Goal: Task Accomplishment & Management: Use online tool/utility

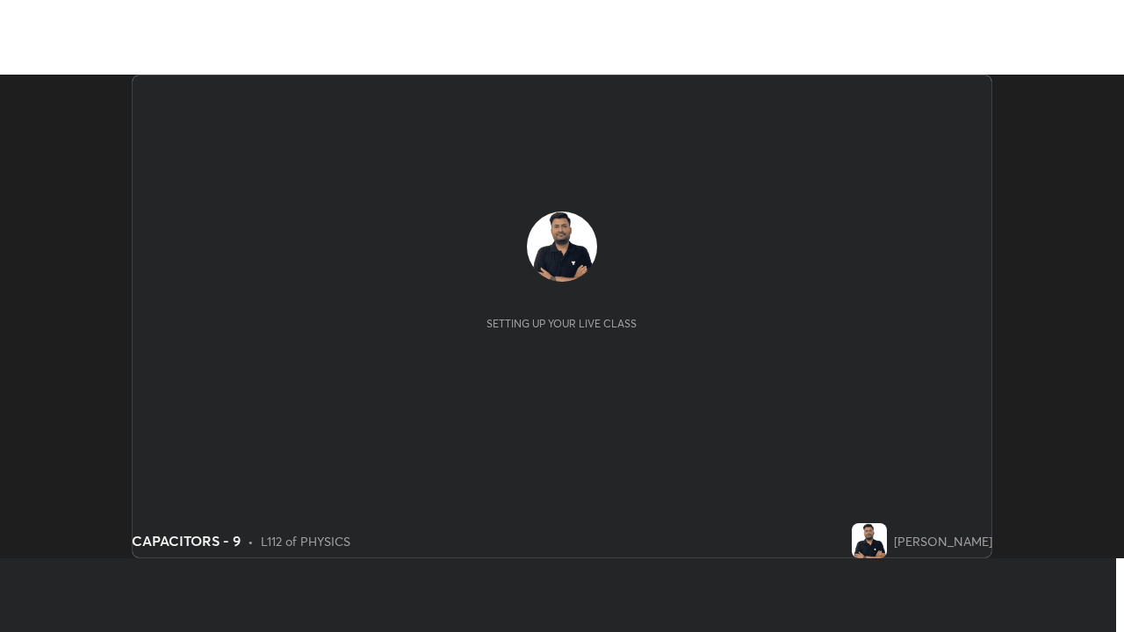
scroll to position [484, 1123]
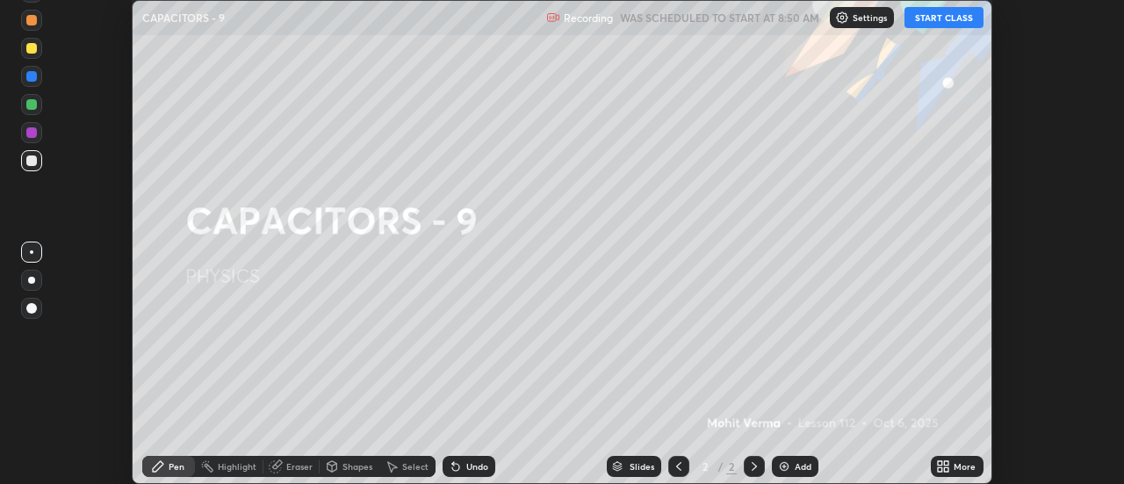
click at [943, 22] on button "START CLASS" at bounding box center [944, 17] width 79 height 21
click at [952, 467] on div "More" at bounding box center [957, 466] width 53 height 21
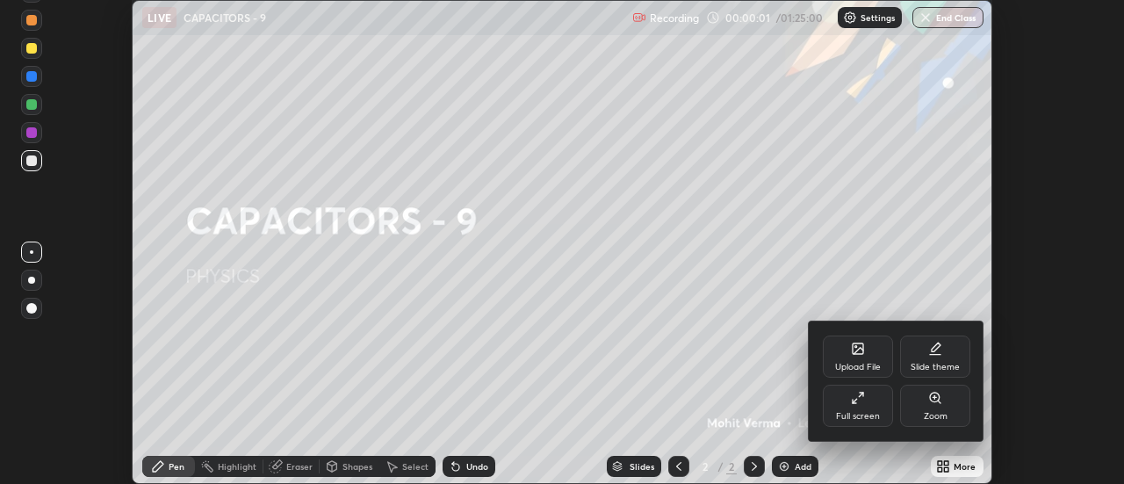
click at [860, 408] on div "Full screen" at bounding box center [858, 406] width 70 height 42
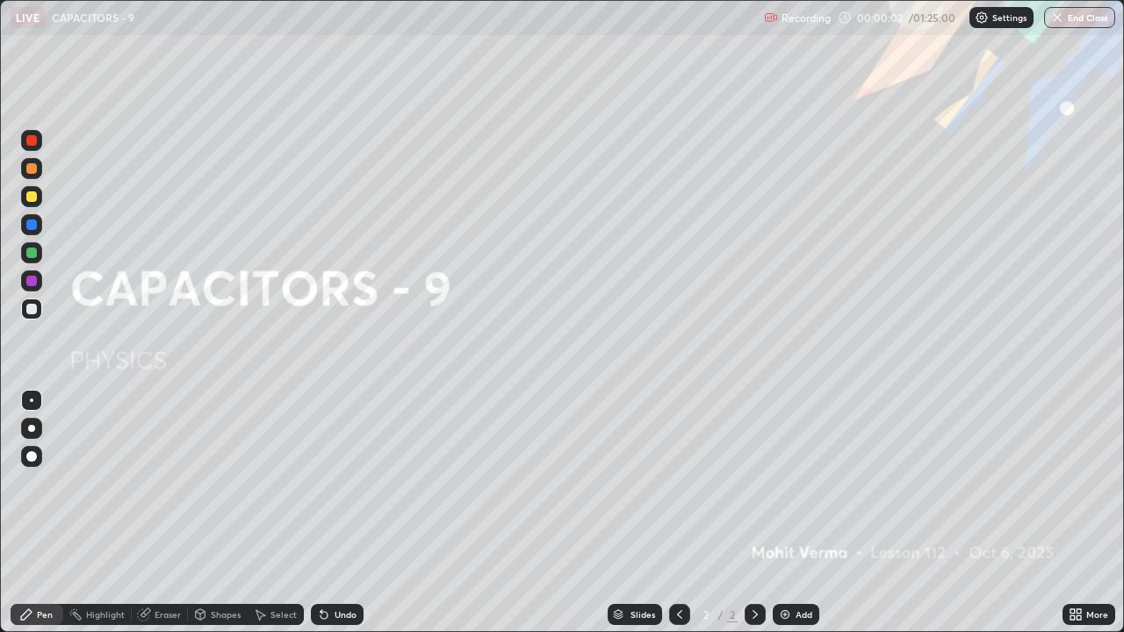
scroll to position [632, 1124]
click at [805, 483] on div "Add" at bounding box center [804, 614] width 17 height 9
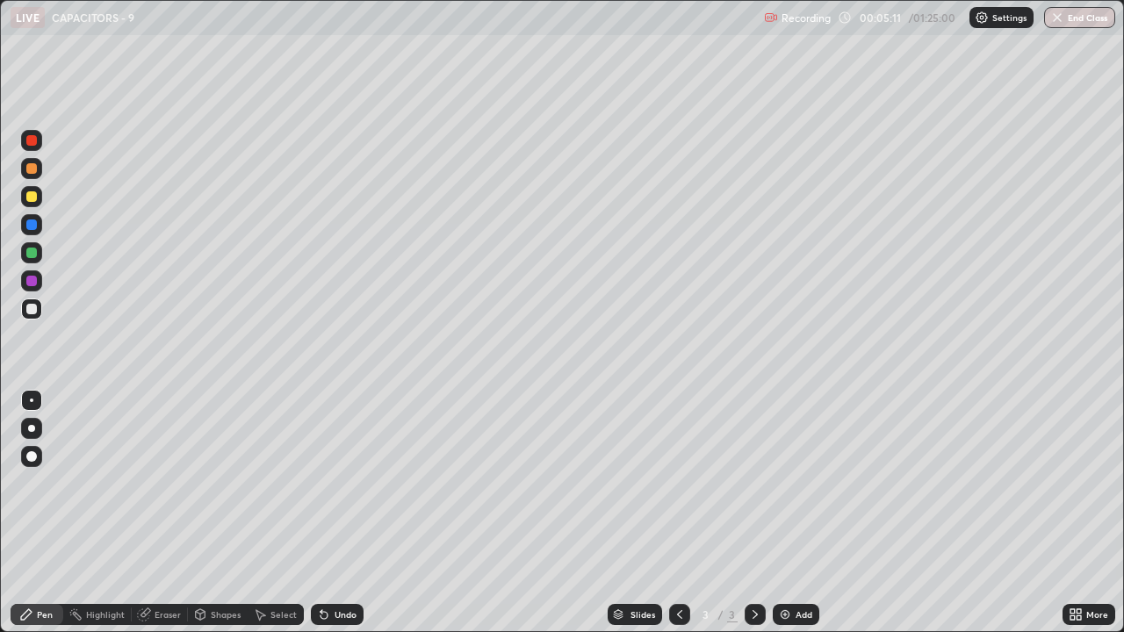
click at [348, 483] on div "Undo" at bounding box center [337, 614] width 53 height 21
click at [344, 483] on div "Undo" at bounding box center [346, 614] width 22 height 9
click at [343, 483] on div "Undo" at bounding box center [346, 614] width 22 height 9
click at [345, 483] on div "Undo" at bounding box center [346, 614] width 22 height 9
click at [799, 483] on div "Add" at bounding box center [796, 614] width 47 height 21
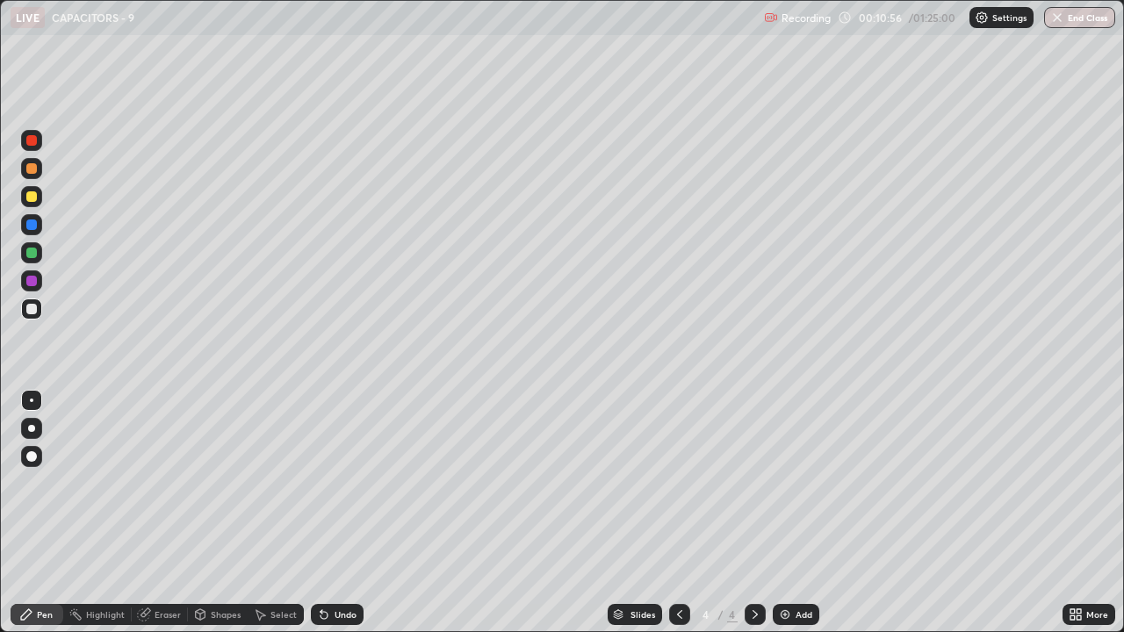
click at [786, 483] on img at bounding box center [785, 615] width 14 height 14
click at [172, 483] on div "Eraser" at bounding box center [168, 614] width 26 height 9
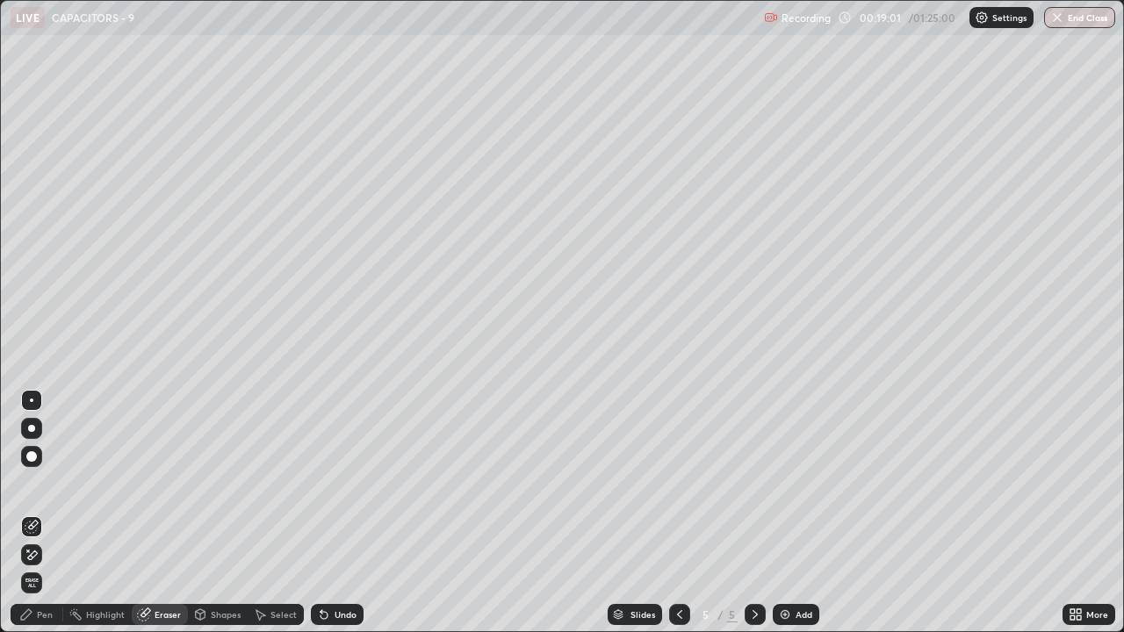
click at [35, 483] on span "Erase all" at bounding box center [31, 583] width 19 height 11
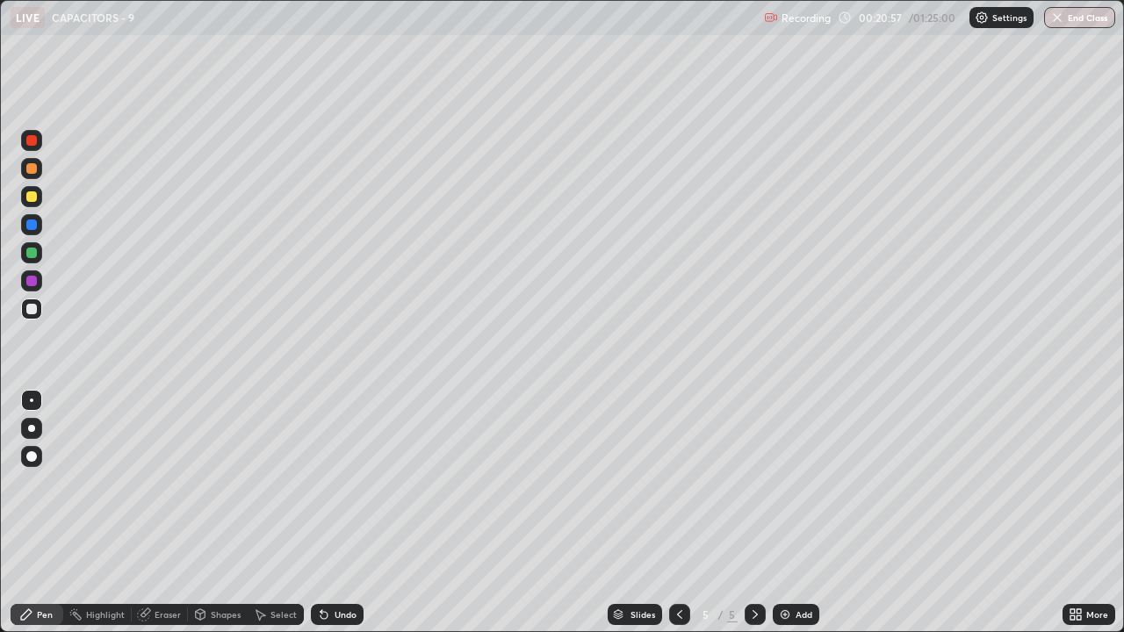
click at [32, 198] on div at bounding box center [31, 196] width 11 height 11
click at [33, 310] on div at bounding box center [31, 309] width 11 height 11
click at [789, 483] on img at bounding box center [785, 615] width 14 height 14
click at [41, 202] on div at bounding box center [31, 196] width 21 height 21
click at [342, 483] on div "Undo" at bounding box center [346, 614] width 22 height 9
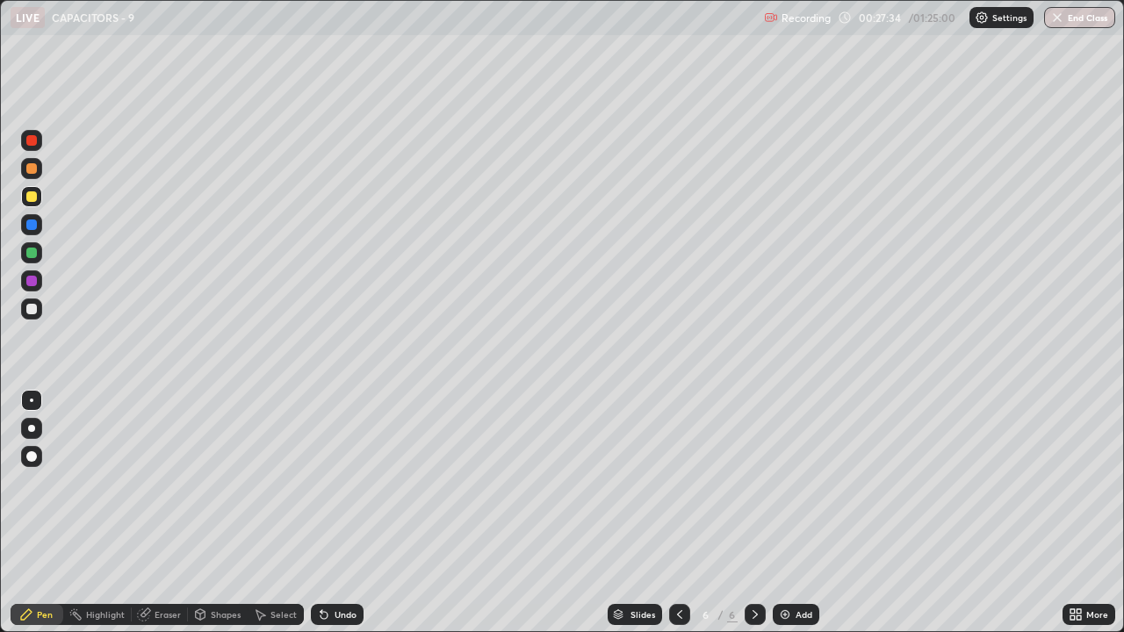
click at [346, 483] on div "Undo" at bounding box center [346, 614] width 22 height 9
click at [792, 483] on div "Add" at bounding box center [796, 614] width 47 height 21
click at [39, 307] on div at bounding box center [31, 309] width 21 height 21
click at [338, 483] on div "Undo" at bounding box center [346, 614] width 22 height 9
click at [112, 483] on div "Highlight" at bounding box center [105, 614] width 39 height 9
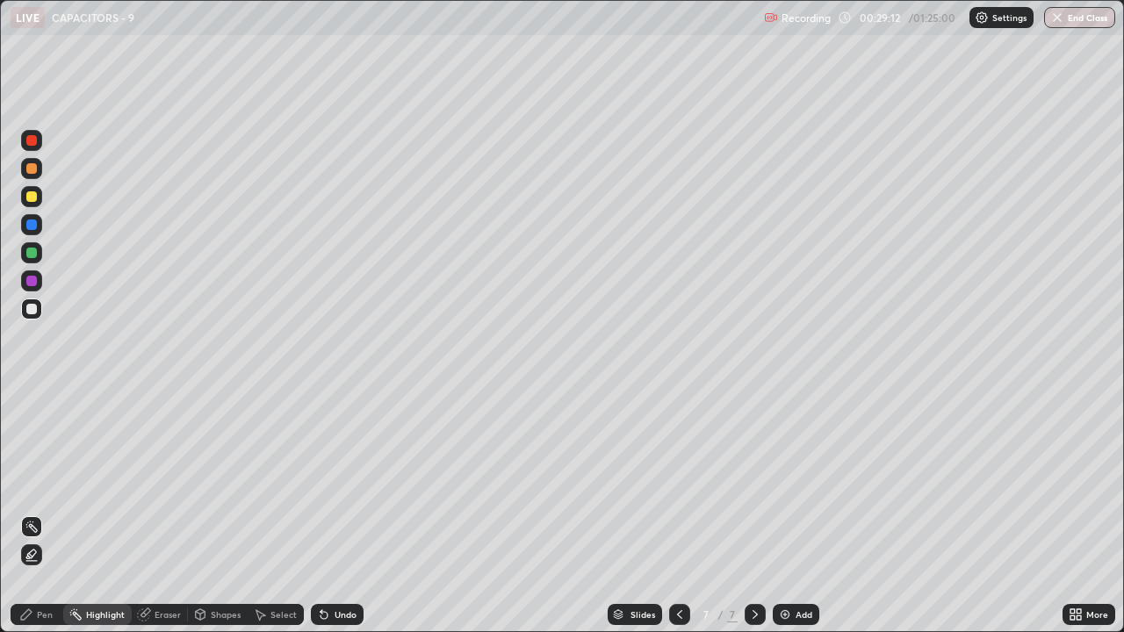
click at [149, 483] on icon at bounding box center [144, 615] width 14 height 14
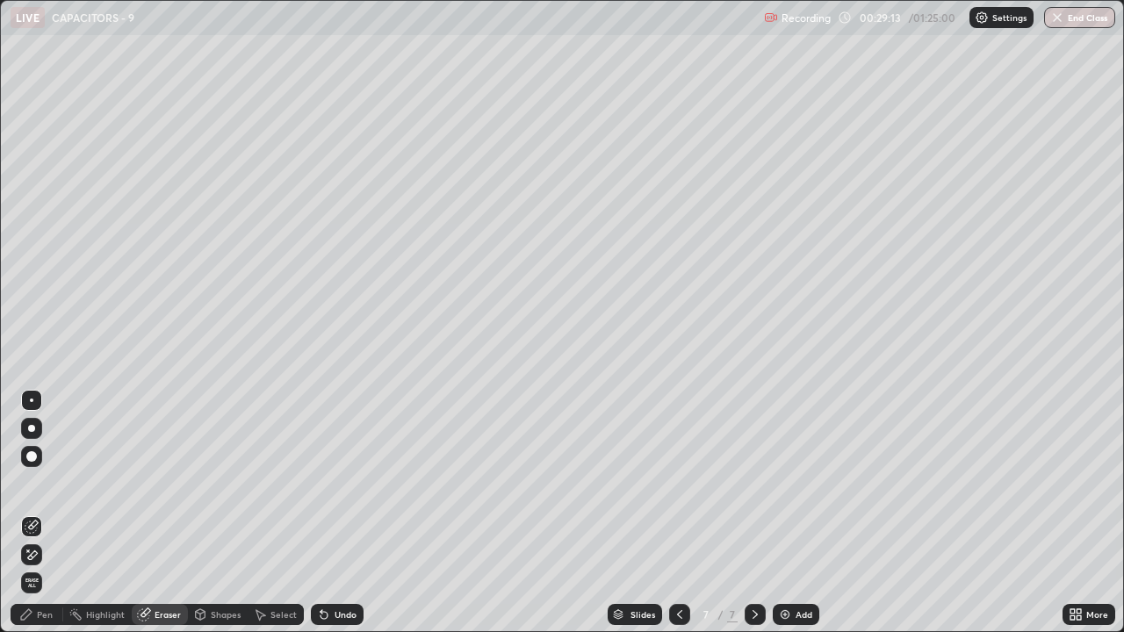
click at [45, 483] on div "Pen" at bounding box center [45, 614] width 16 height 9
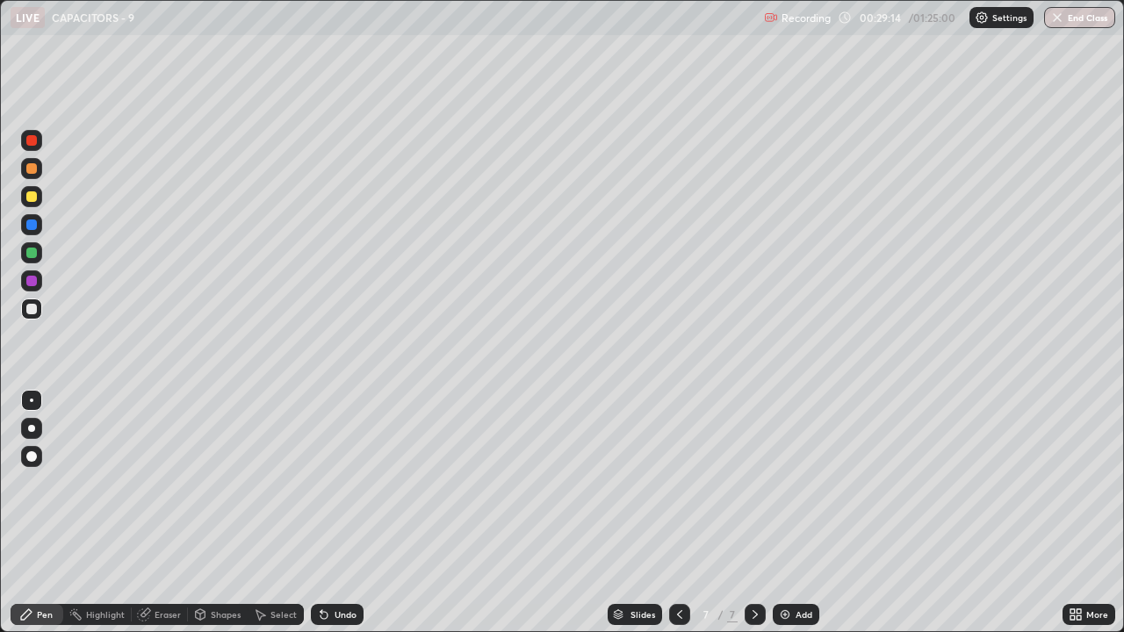
click at [33, 282] on div at bounding box center [31, 281] width 11 height 11
click at [33, 312] on div at bounding box center [31, 309] width 11 height 11
click at [32, 199] on div at bounding box center [31, 196] width 11 height 11
click at [34, 310] on div at bounding box center [31, 309] width 11 height 11
click at [34, 312] on div at bounding box center [31, 309] width 11 height 11
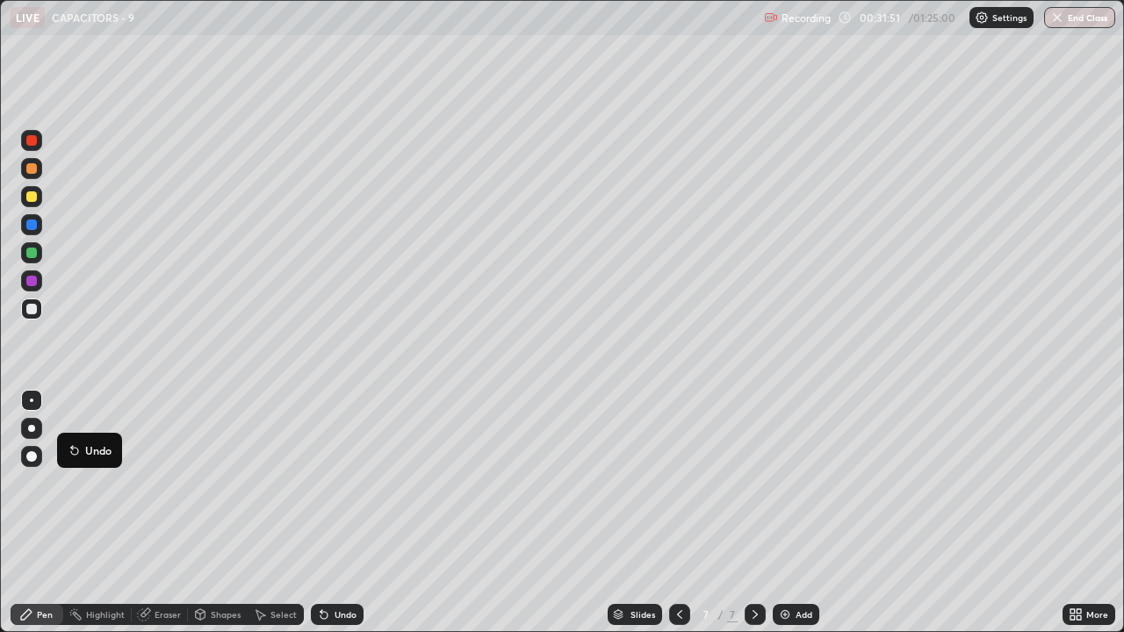
click at [0, 437] on div "Undo Setting up your live class" at bounding box center [562, 316] width 1124 height 632
click at [343, 483] on div "Undo" at bounding box center [346, 614] width 22 height 9
click at [806, 483] on div "Add" at bounding box center [804, 614] width 17 height 9
click at [679, 483] on icon at bounding box center [680, 615] width 14 height 14
click at [755, 483] on icon at bounding box center [755, 614] width 5 height 9
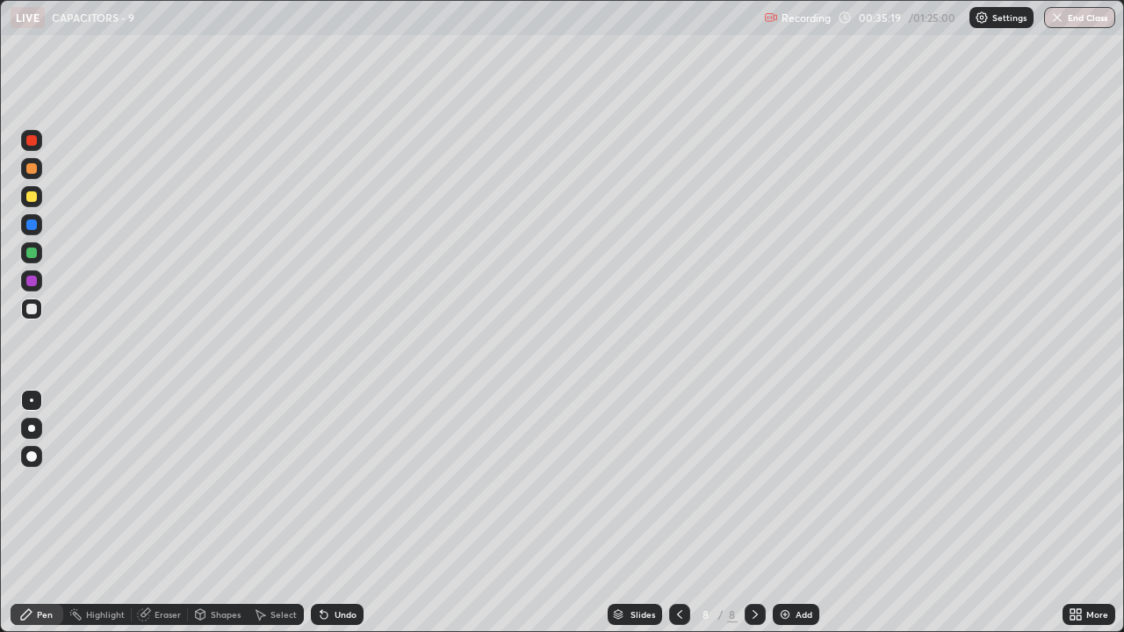
click at [33, 200] on div at bounding box center [31, 196] width 11 height 11
click at [678, 483] on icon at bounding box center [680, 615] width 14 height 14
click at [753, 483] on icon at bounding box center [755, 615] width 14 height 14
click at [32, 310] on div at bounding box center [31, 309] width 11 height 11
click at [335, 483] on div "Undo" at bounding box center [346, 614] width 22 height 9
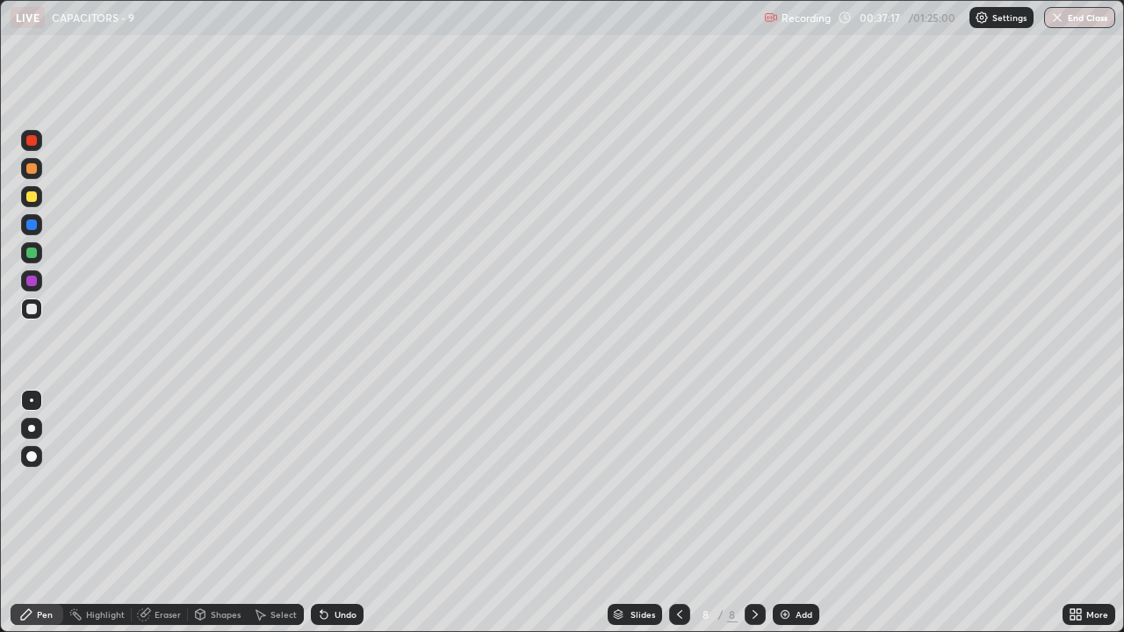
click at [335, 483] on div "Undo" at bounding box center [346, 614] width 22 height 9
click at [331, 483] on div "Undo" at bounding box center [337, 614] width 53 height 21
click at [330, 483] on div "Undo" at bounding box center [337, 614] width 53 height 21
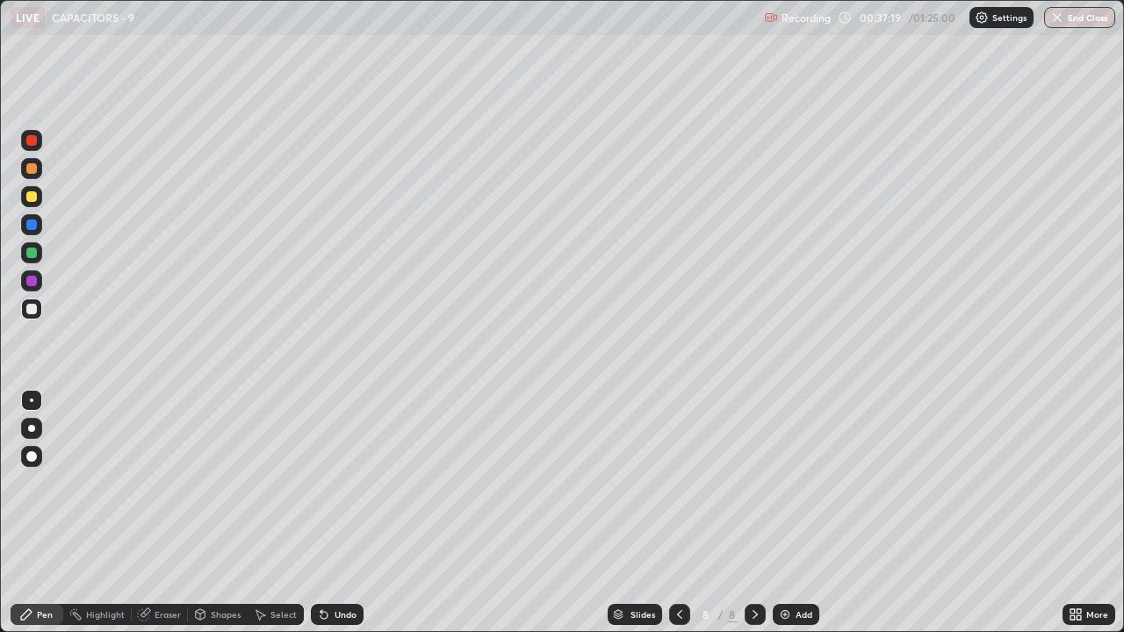
click at [330, 483] on div "Undo" at bounding box center [337, 614] width 53 height 21
click at [329, 483] on div "Undo" at bounding box center [337, 614] width 53 height 21
click at [328, 483] on icon at bounding box center [324, 615] width 14 height 14
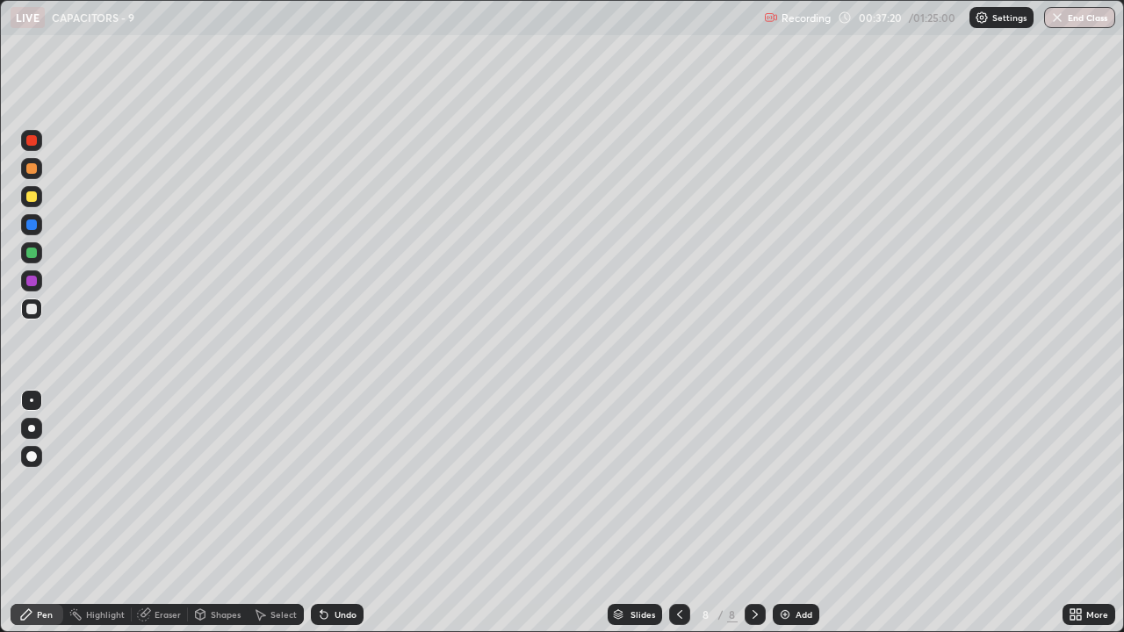
click at [328, 483] on icon at bounding box center [324, 615] width 14 height 14
click at [327, 483] on icon at bounding box center [324, 615] width 14 height 14
click at [321, 483] on icon at bounding box center [324, 615] width 7 height 7
click at [321, 483] on icon at bounding box center [322, 611] width 2 height 2
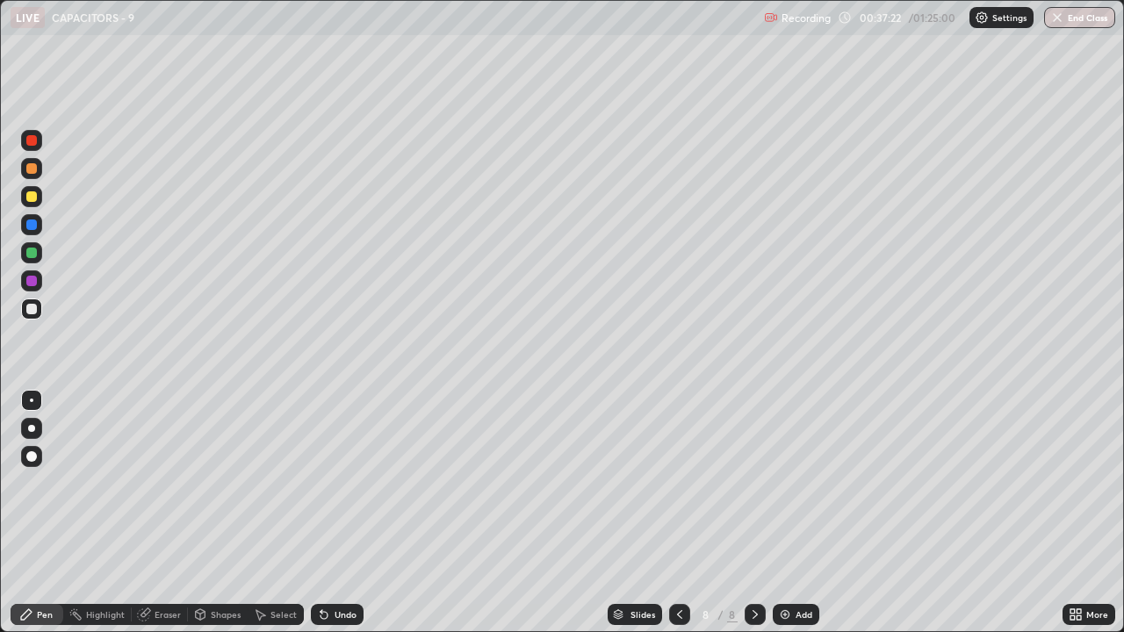
click at [321, 483] on icon at bounding box center [324, 615] width 7 height 7
click at [329, 483] on div "Undo" at bounding box center [337, 614] width 53 height 21
click at [321, 483] on icon at bounding box center [324, 615] width 7 height 7
click at [798, 483] on div "Add" at bounding box center [804, 614] width 17 height 9
click at [338, 483] on div "Undo" at bounding box center [346, 614] width 22 height 9
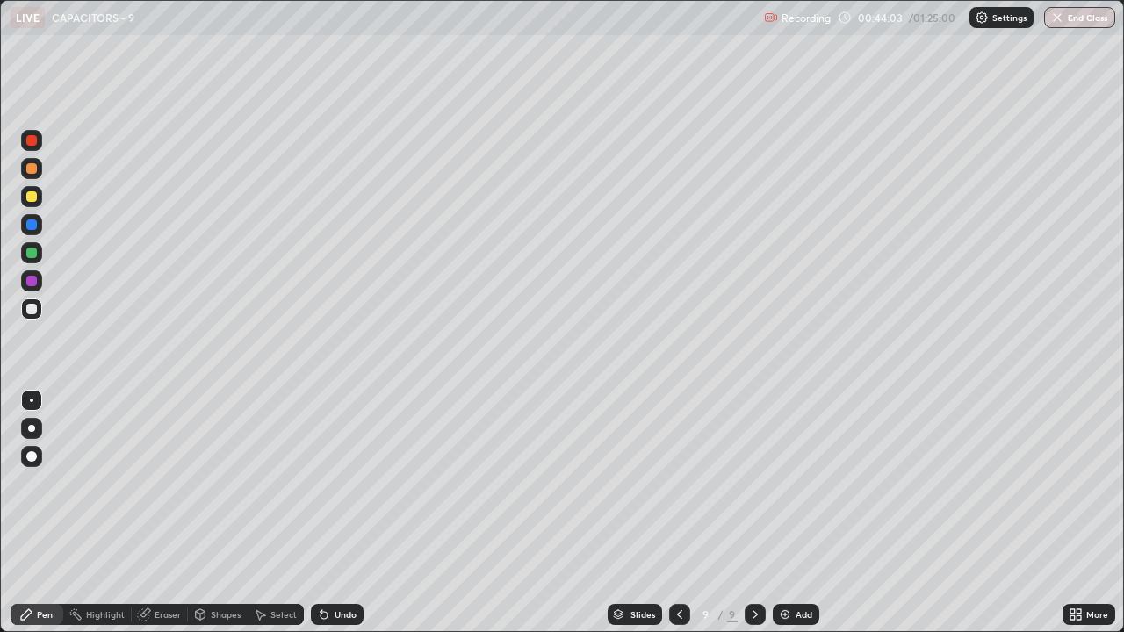
click at [331, 483] on div "Undo" at bounding box center [337, 614] width 53 height 21
click at [335, 483] on div "Undo" at bounding box center [346, 614] width 22 height 9
click at [329, 483] on div "Undo" at bounding box center [337, 614] width 53 height 21
click at [330, 483] on div "Undo" at bounding box center [337, 614] width 53 height 21
click at [340, 483] on div "Undo" at bounding box center [346, 614] width 22 height 9
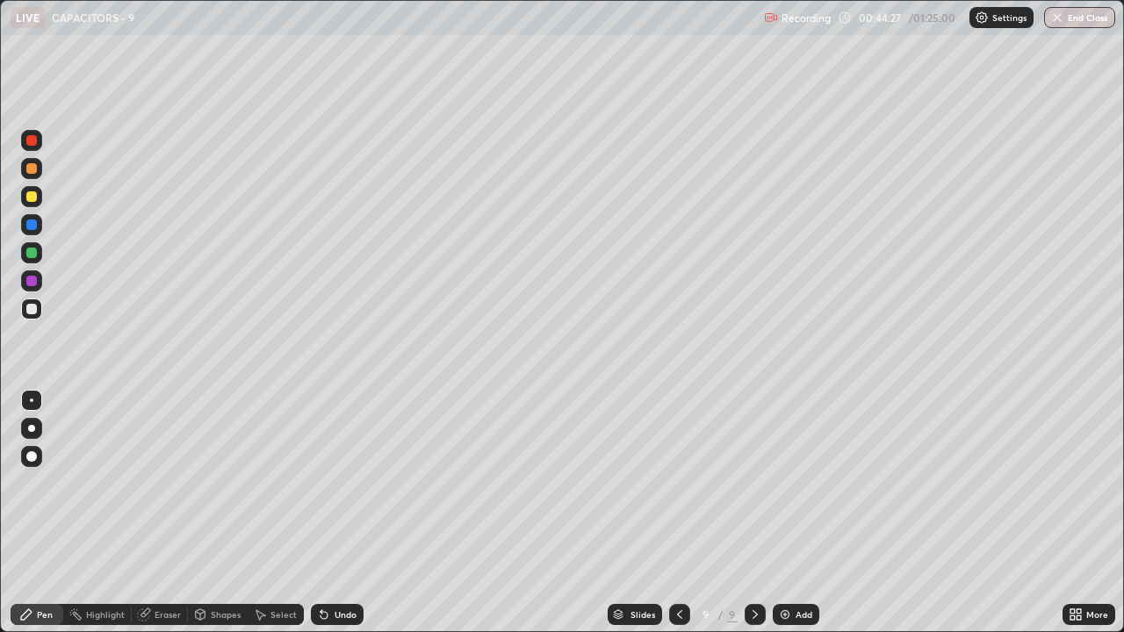
click at [342, 483] on div "Undo" at bounding box center [346, 614] width 22 height 9
click at [340, 483] on div "Undo" at bounding box center [346, 614] width 22 height 9
click at [179, 483] on div "Eraser" at bounding box center [168, 614] width 26 height 9
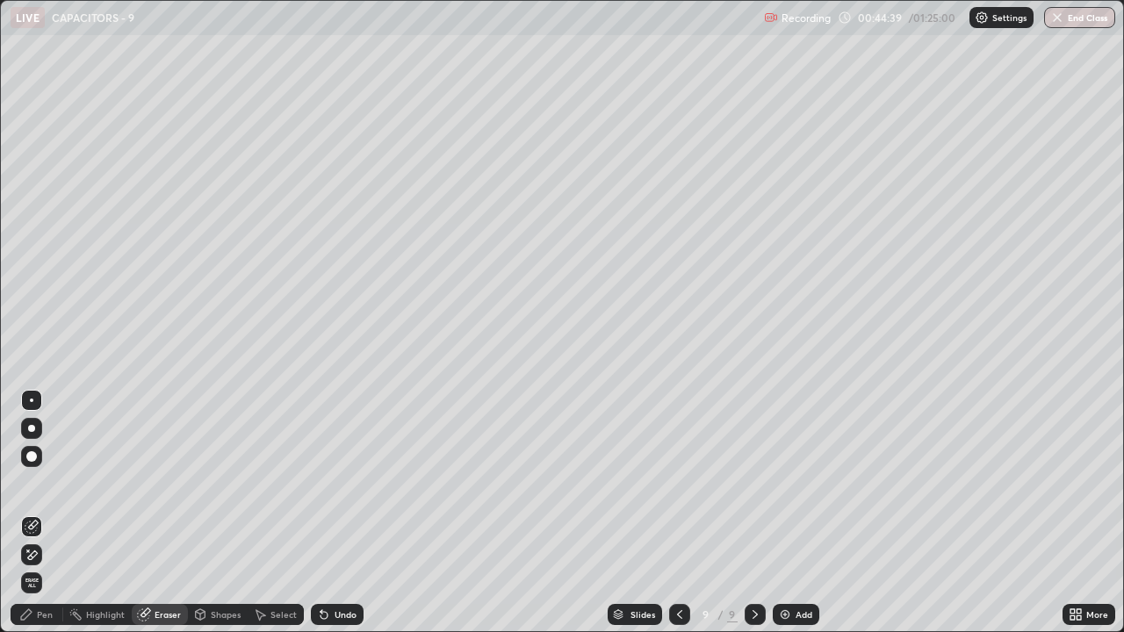
click at [49, 483] on div "Pen" at bounding box center [45, 614] width 16 height 9
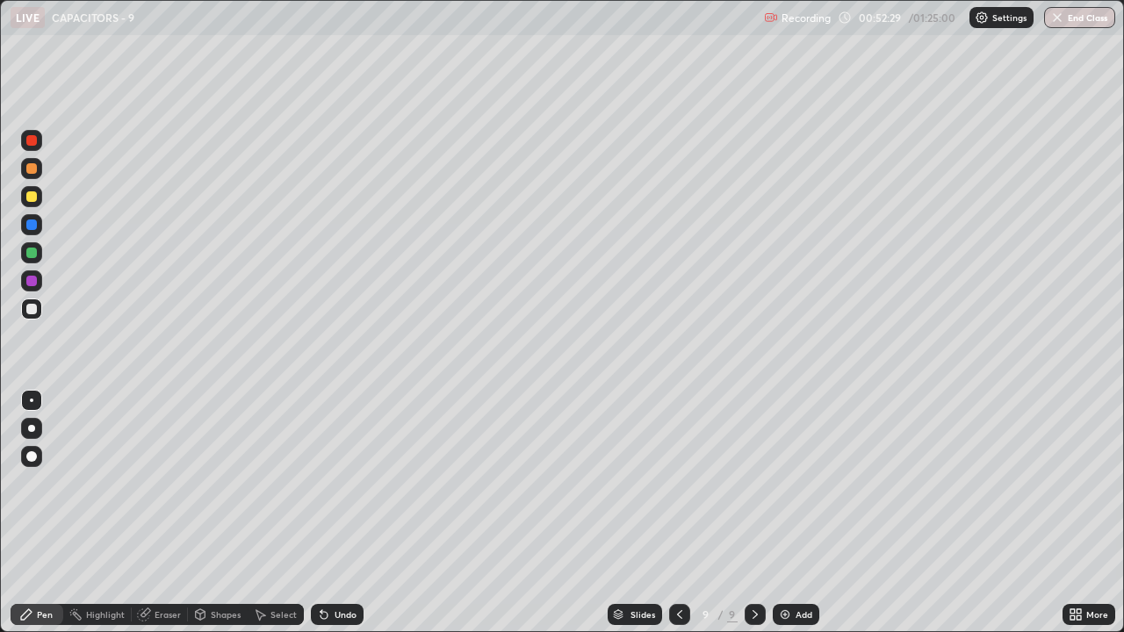
click at [792, 483] on div "Add" at bounding box center [796, 614] width 47 height 21
click at [799, 483] on div "Add" at bounding box center [804, 614] width 17 height 9
click at [322, 483] on icon at bounding box center [324, 615] width 7 height 7
click at [220, 483] on div "Shapes" at bounding box center [226, 614] width 30 height 9
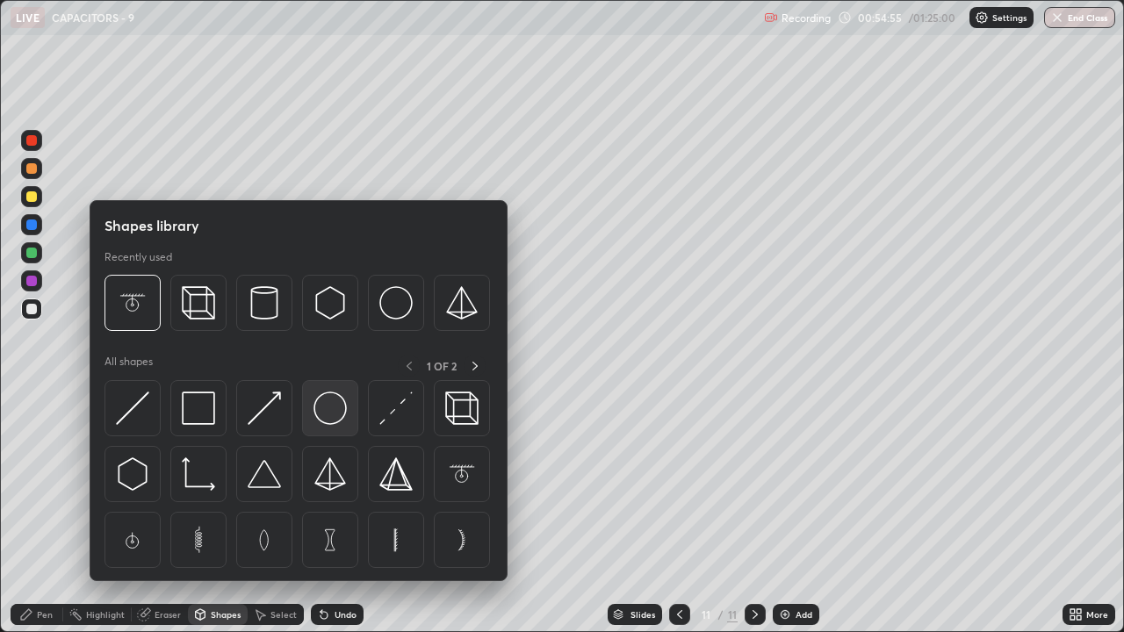
click at [331, 418] on img at bounding box center [330, 408] width 33 height 33
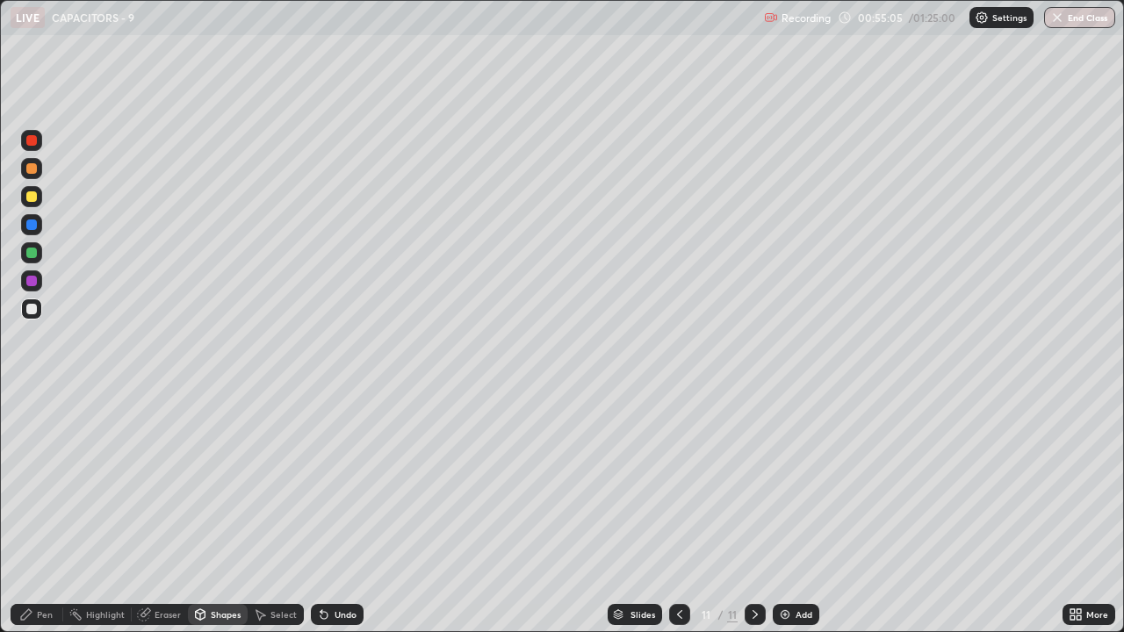
click at [41, 483] on div "Pen" at bounding box center [37, 614] width 53 height 21
click at [34, 196] on div at bounding box center [31, 196] width 11 height 11
click at [34, 309] on div at bounding box center [31, 309] width 11 height 11
click at [796, 483] on div "Add" at bounding box center [804, 614] width 17 height 9
click at [344, 483] on div "Undo" at bounding box center [346, 614] width 22 height 9
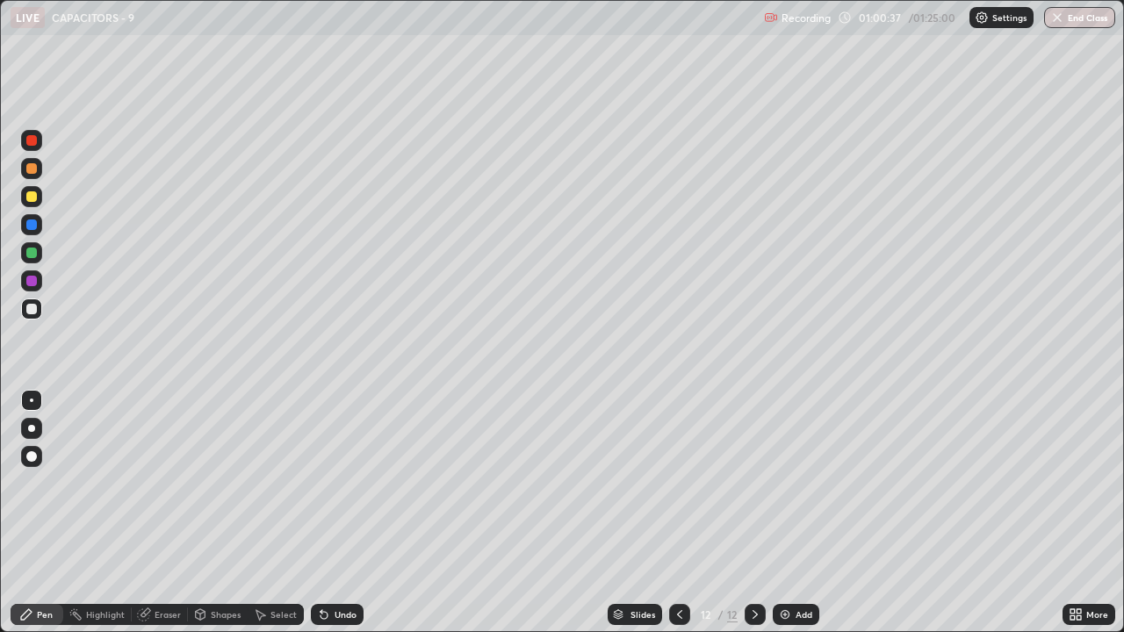
click at [345, 483] on div "Undo" at bounding box center [346, 614] width 22 height 9
click at [324, 483] on icon at bounding box center [324, 615] width 14 height 14
click at [329, 483] on icon at bounding box center [324, 615] width 14 height 14
click at [321, 483] on icon at bounding box center [324, 615] width 7 height 7
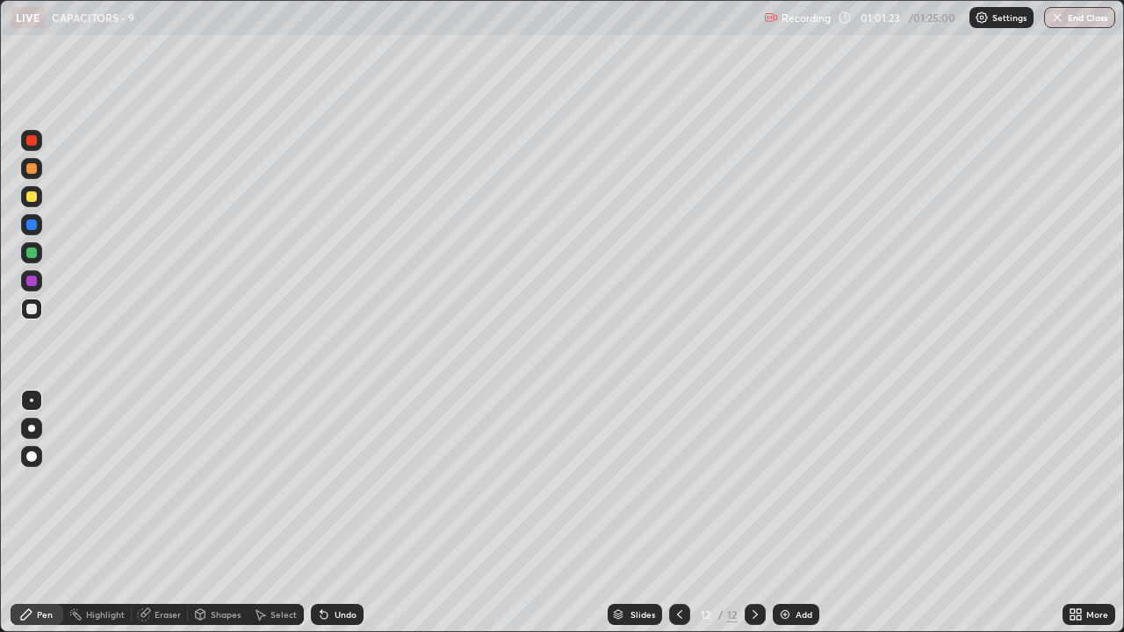
click at [321, 483] on icon at bounding box center [324, 615] width 7 height 7
click at [673, 483] on icon at bounding box center [680, 615] width 14 height 14
click at [724, 483] on div "11 / 12" at bounding box center [717, 615] width 40 height 16
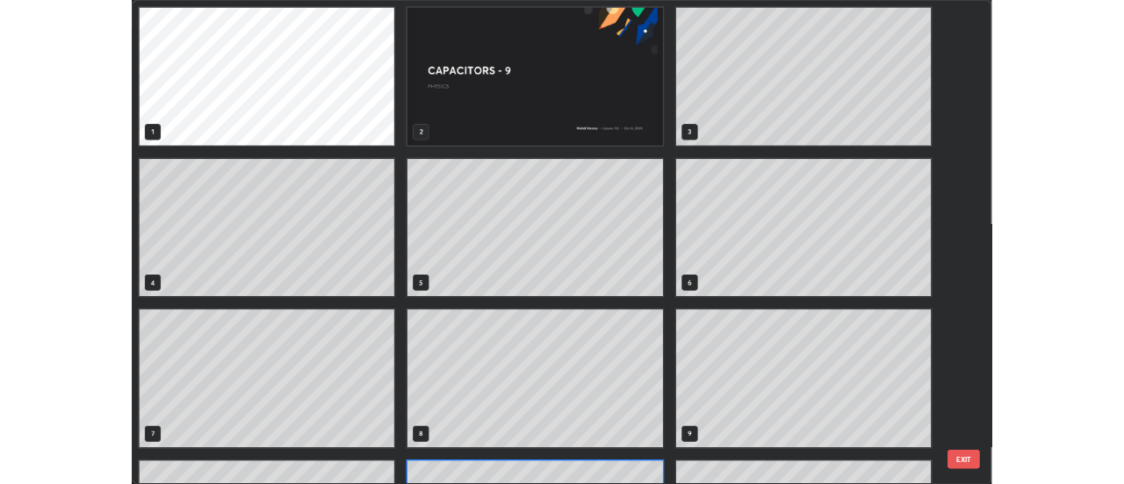
scroll to position [625, 1114]
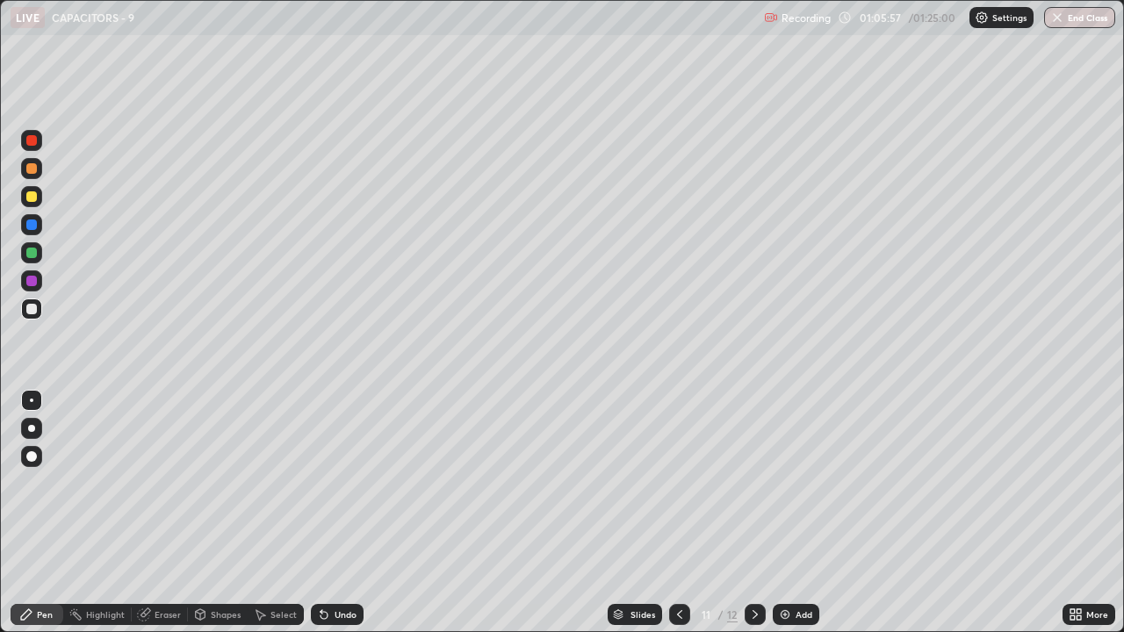
click at [754, 483] on icon at bounding box center [755, 614] width 5 height 9
click at [173, 483] on div "Eraser" at bounding box center [168, 614] width 26 height 9
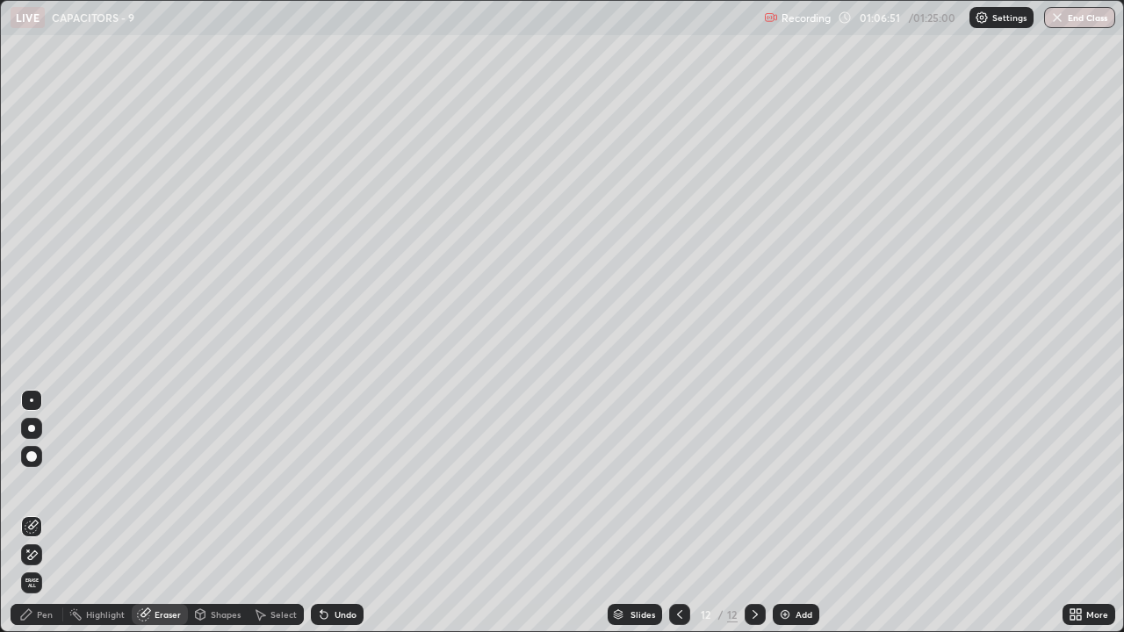
click at [225, 483] on div "Shapes" at bounding box center [226, 614] width 30 height 9
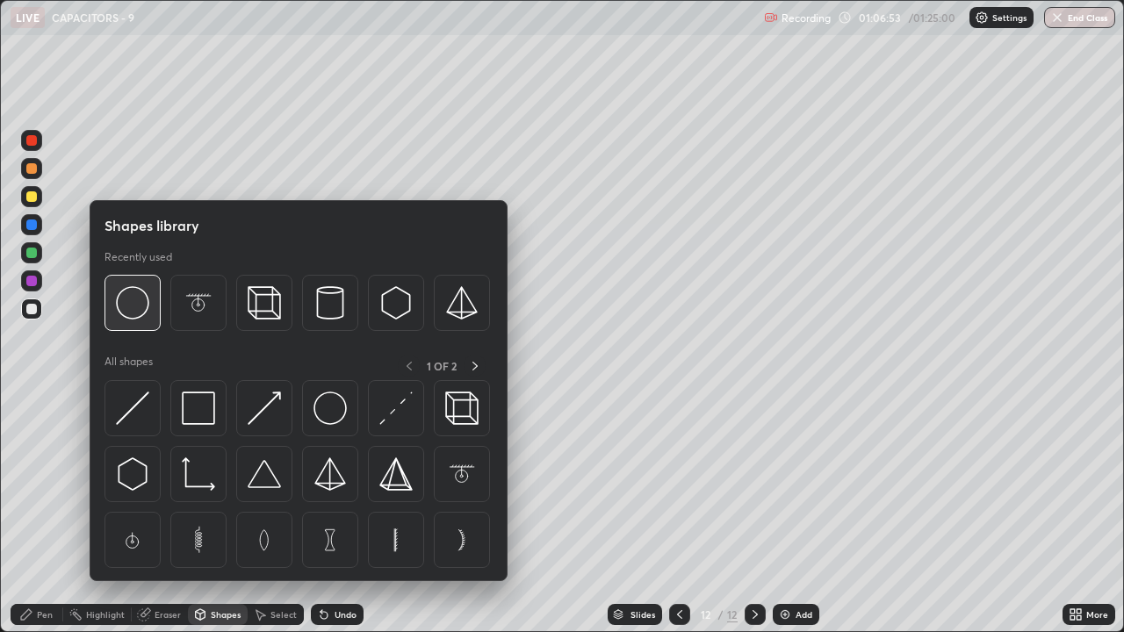
click at [138, 308] on img at bounding box center [132, 302] width 33 height 33
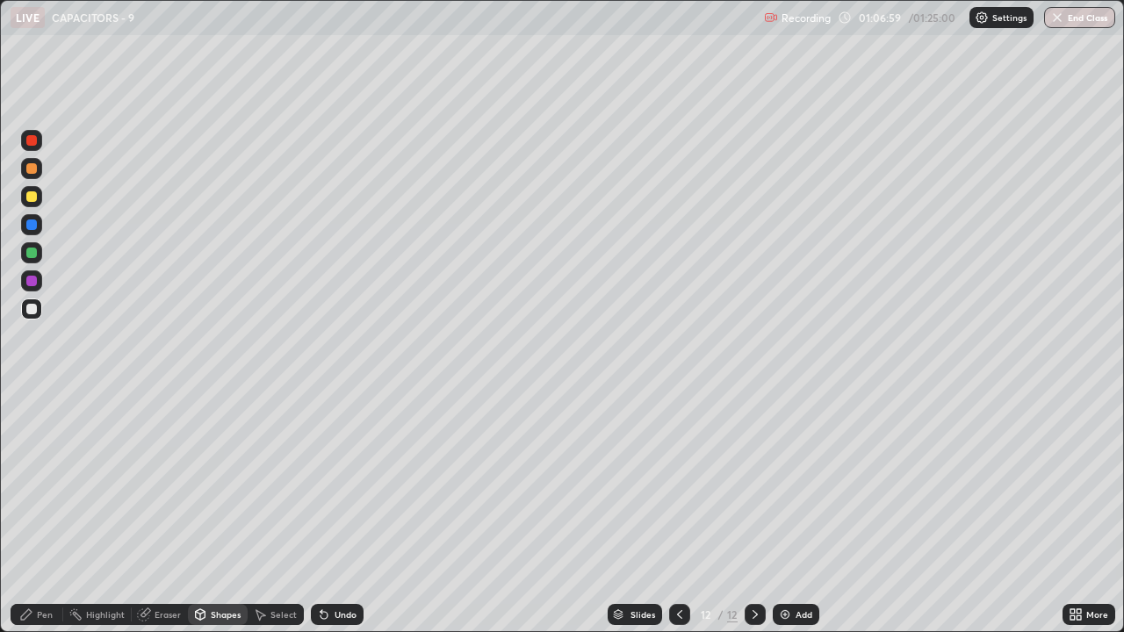
click at [48, 483] on div "Pen" at bounding box center [45, 614] width 16 height 9
click at [165, 483] on div "Eraser" at bounding box center [168, 614] width 26 height 9
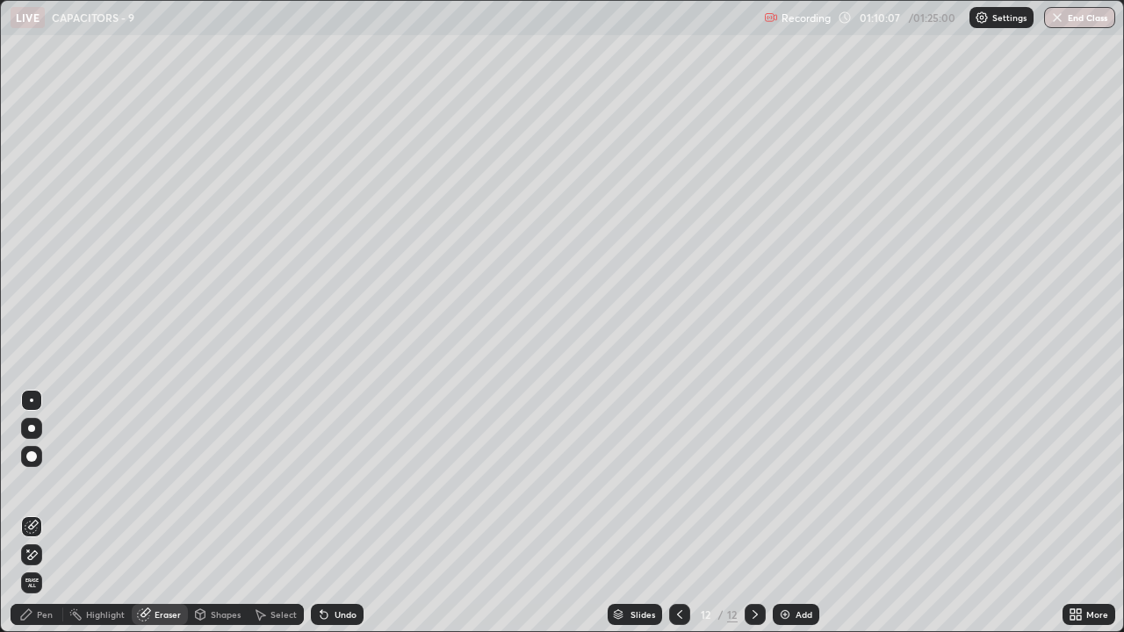
click at [46, 483] on div "Pen" at bounding box center [45, 614] width 16 height 9
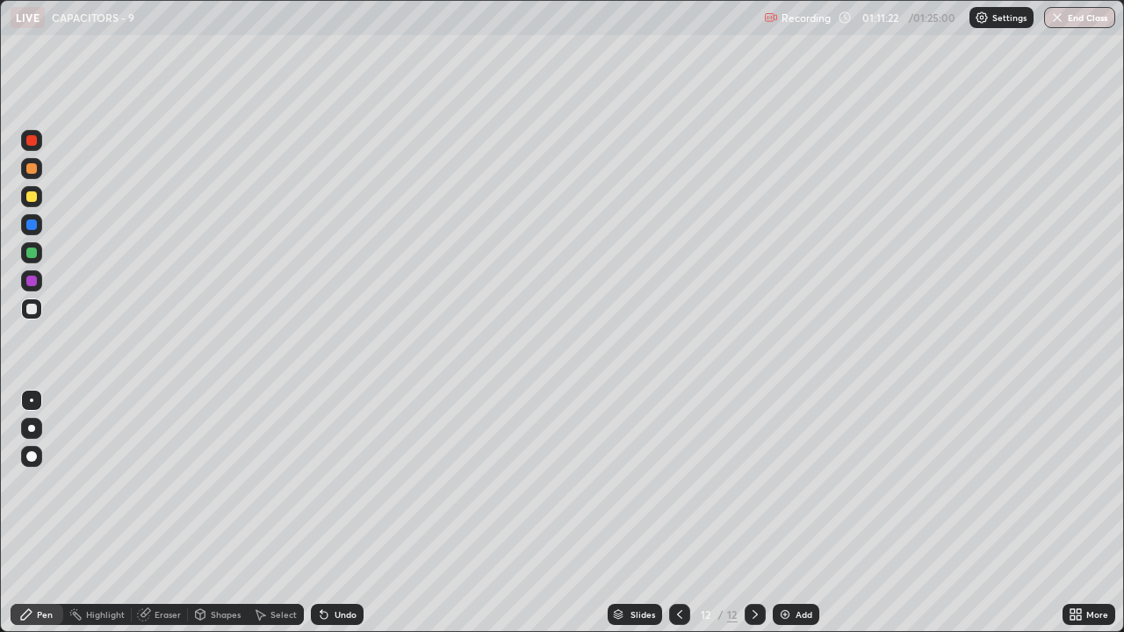
click at [798, 483] on div "Add" at bounding box center [804, 614] width 17 height 9
click at [329, 483] on div "Undo" at bounding box center [337, 614] width 53 height 21
click at [327, 483] on icon at bounding box center [324, 615] width 14 height 14
click at [335, 483] on div "Undo" at bounding box center [346, 614] width 22 height 9
click at [338, 483] on div "Undo" at bounding box center [337, 614] width 53 height 21
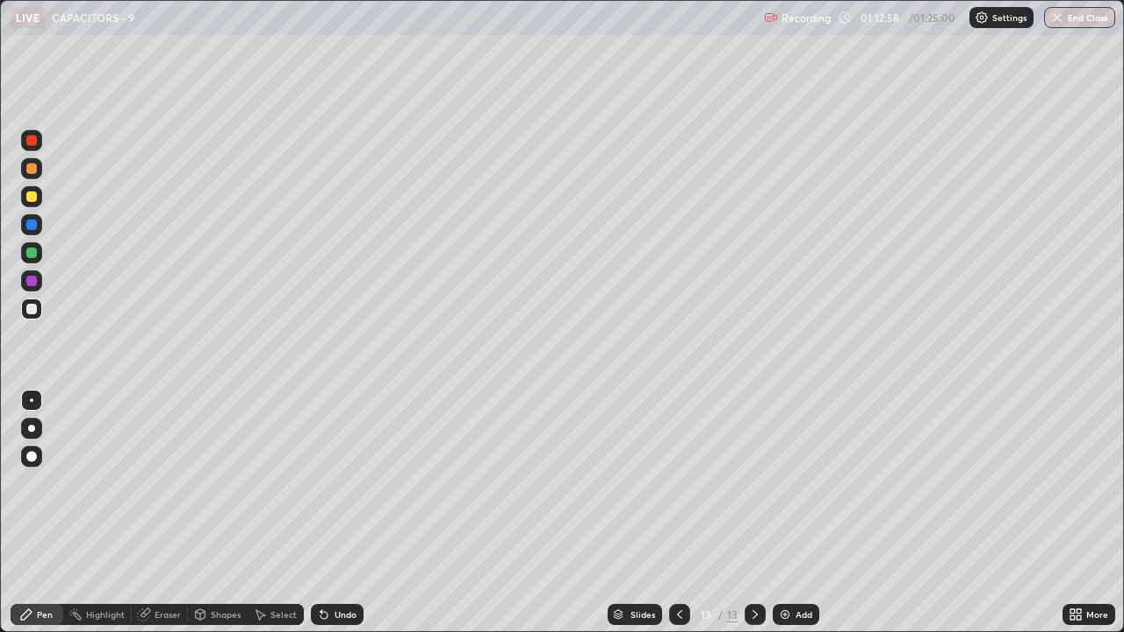
click at [341, 483] on div "Undo" at bounding box center [337, 614] width 53 height 21
click at [343, 483] on div "Undo" at bounding box center [337, 614] width 53 height 21
click at [341, 483] on div "Undo" at bounding box center [346, 614] width 22 height 9
click at [340, 483] on div "Undo" at bounding box center [346, 614] width 22 height 9
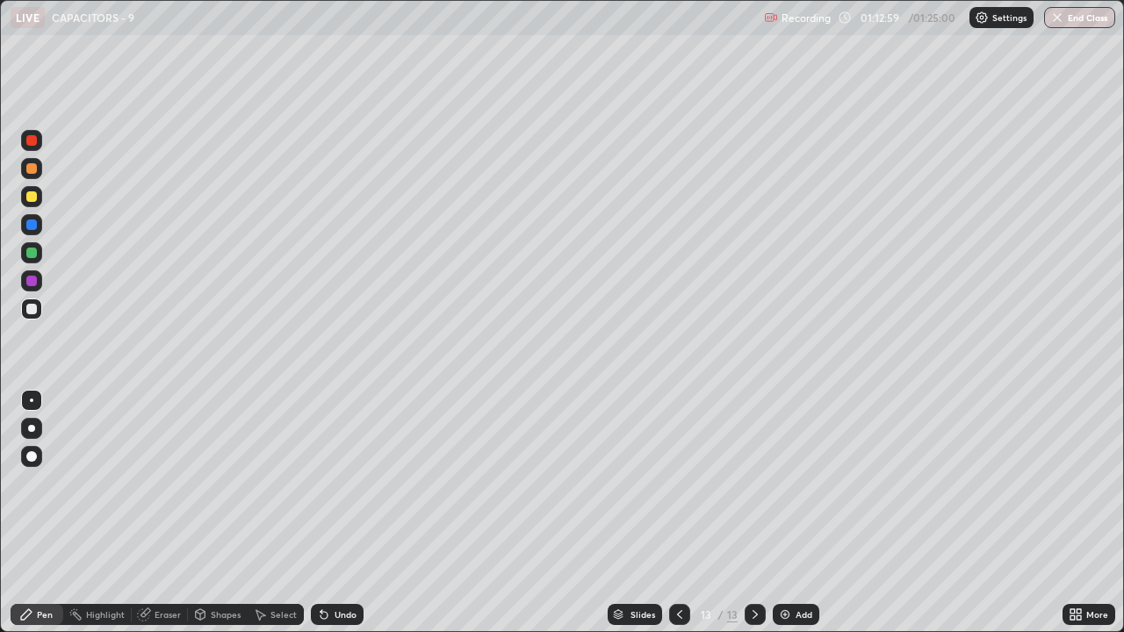
click at [343, 483] on div "Undo" at bounding box center [346, 614] width 22 height 9
click at [345, 483] on div "Undo" at bounding box center [346, 614] width 22 height 9
click at [40, 198] on div at bounding box center [31, 196] width 21 height 21
click at [677, 483] on icon at bounding box center [679, 614] width 5 height 9
click at [801, 483] on div "Add" at bounding box center [796, 614] width 47 height 21
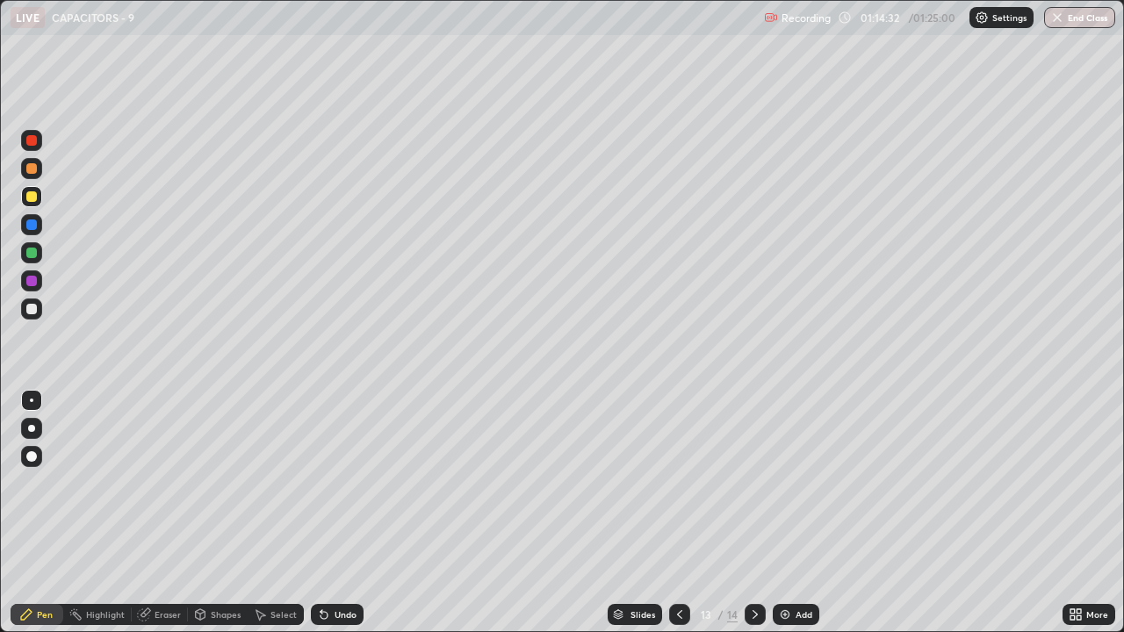
click at [678, 483] on icon at bounding box center [680, 615] width 14 height 14
click at [753, 483] on icon at bounding box center [755, 614] width 5 height 9
click at [751, 483] on icon at bounding box center [755, 615] width 14 height 14
click at [755, 483] on icon at bounding box center [755, 615] width 14 height 14
click at [788, 483] on img at bounding box center [785, 615] width 14 height 14
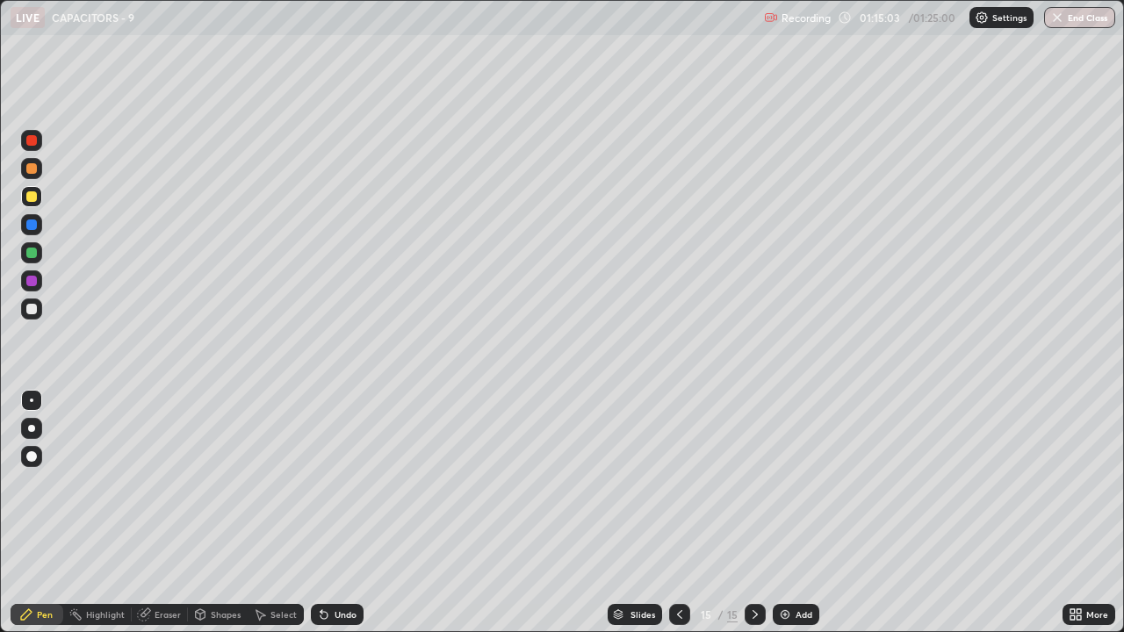
click at [33, 312] on div at bounding box center [31, 309] width 11 height 11
click at [331, 483] on div "Undo" at bounding box center [337, 614] width 53 height 21
click at [340, 483] on div "Undo" at bounding box center [346, 614] width 22 height 9
click at [344, 483] on div "Undo" at bounding box center [346, 614] width 22 height 9
click at [152, 483] on div "Eraser" at bounding box center [160, 614] width 56 height 21
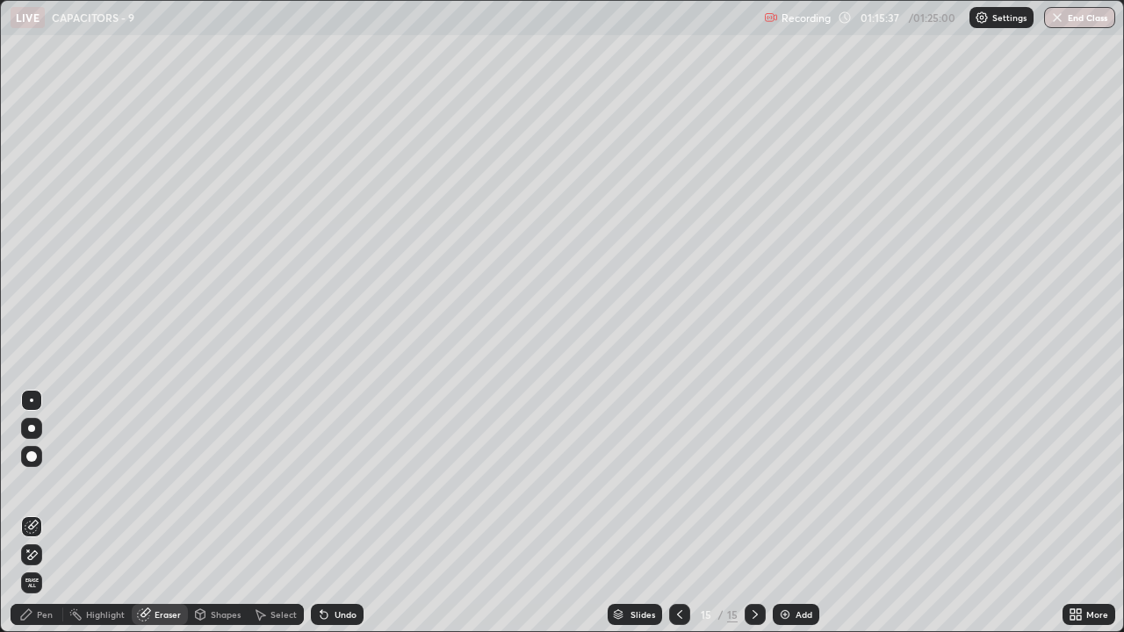
click at [28, 483] on icon at bounding box center [28, 551] width 2 height 2
click at [331, 483] on div "Undo" at bounding box center [337, 614] width 53 height 21
click at [669, 483] on div at bounding box center [679, 614] width 21 height 21
click at [677, 483] on icon at bounding box center [679, 614] width 5 height 9
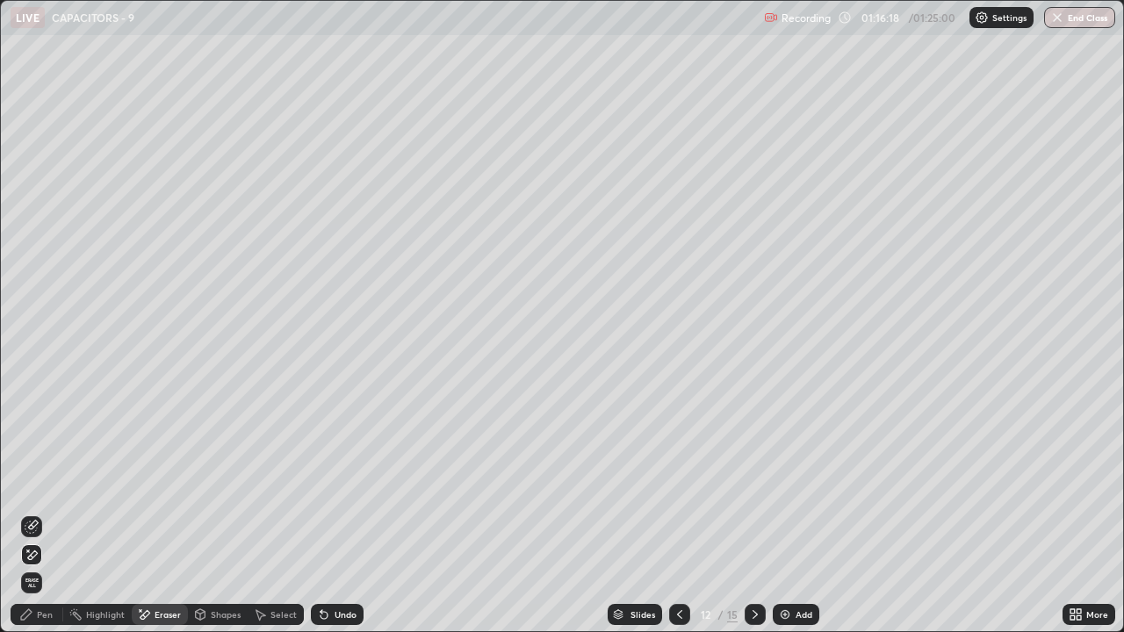
click at [33, 483] on div "Pen" at bounding box center [37, 614] width 53 height 21
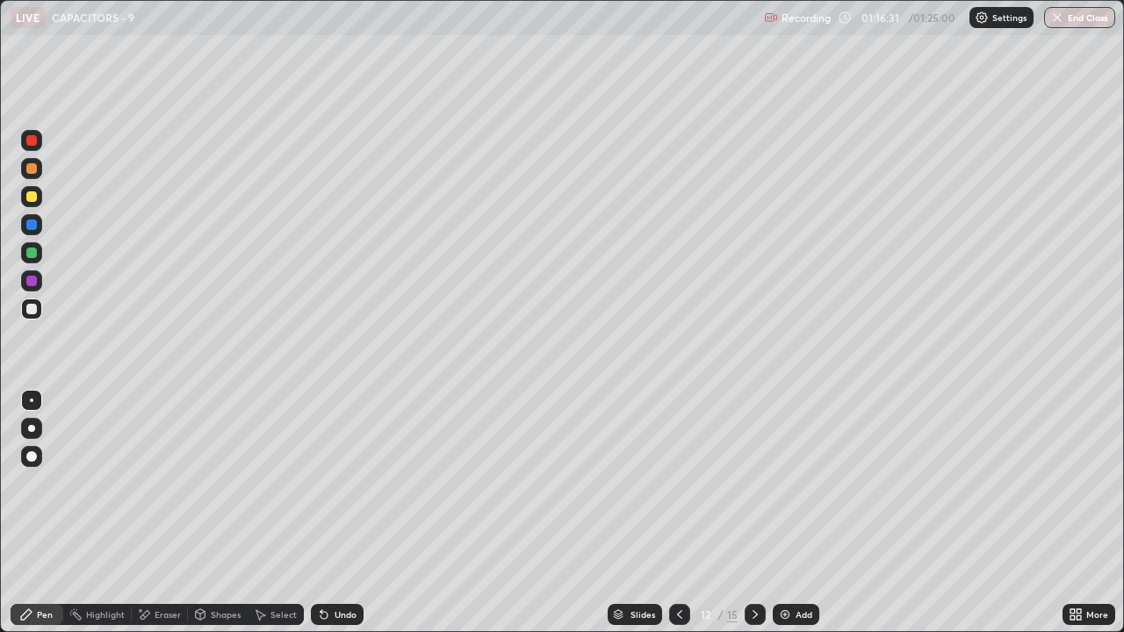
click at [791, 483] on div "Add" at bounding box center [796, 614] width 47 height 21
click at [25, 199] on div at bounding box center [31, 196] width 21 height 21
click at [755, 483] on icon at bounding box center [755, 615] width 14 height 14
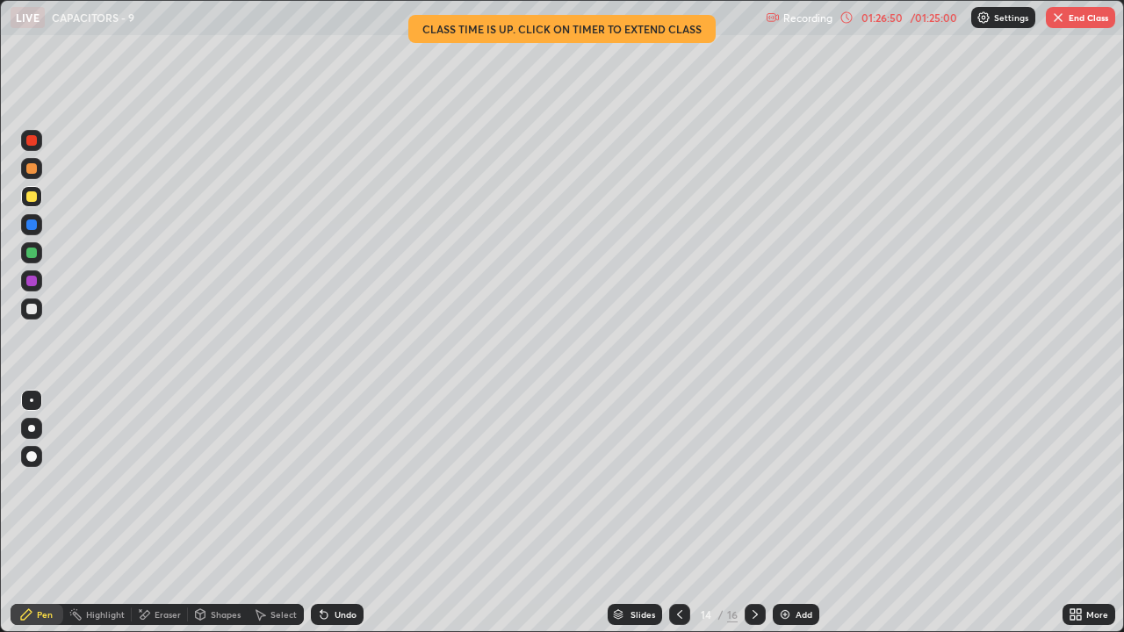
click at [917, 16] on div "/ 01:25:00" at bounding box center [934, 17] width 54 height 11
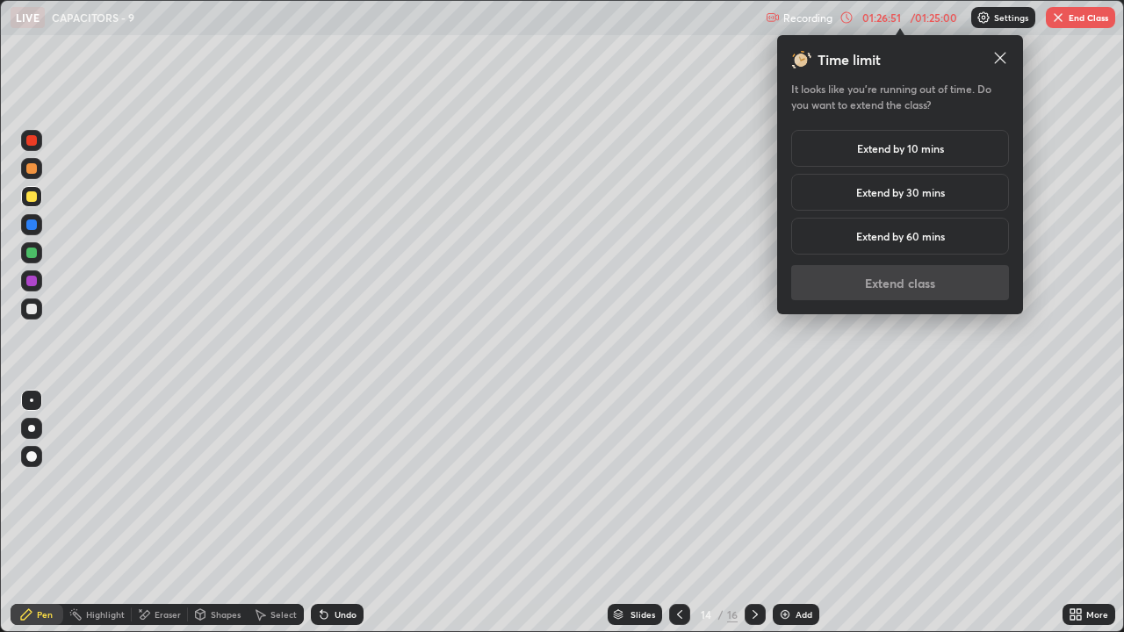
click at [935, 145] on h5 "Extend by 10 mins" at bounding box center [900, 149] width 87 height 16
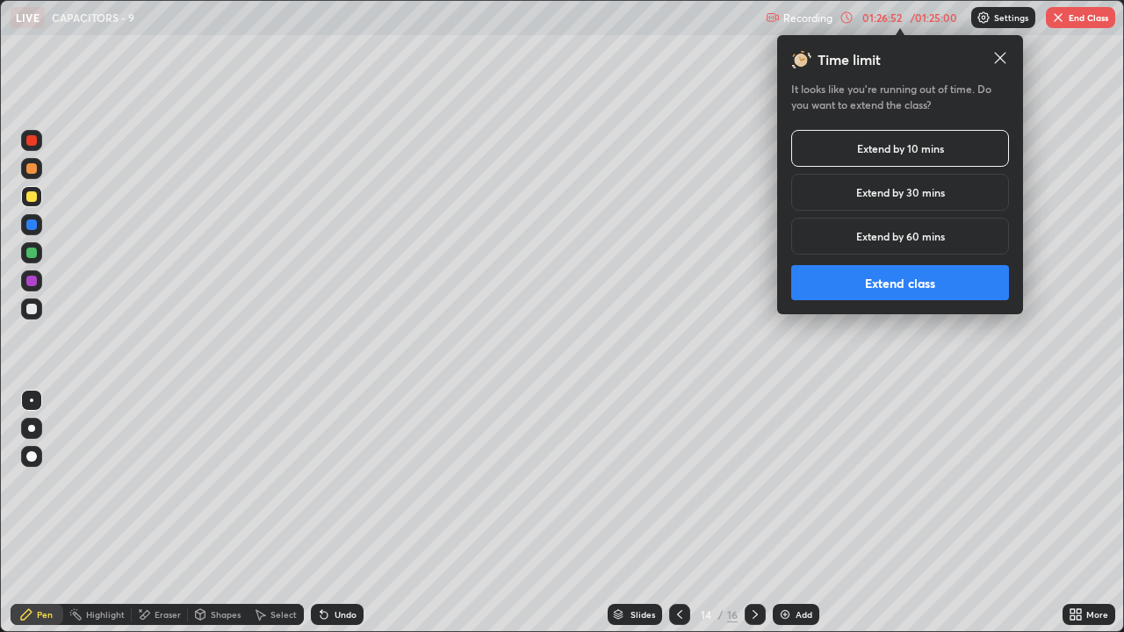
click at [929, 285] on button "Extend class" at bounding box center [900, 282] width 218 height 35
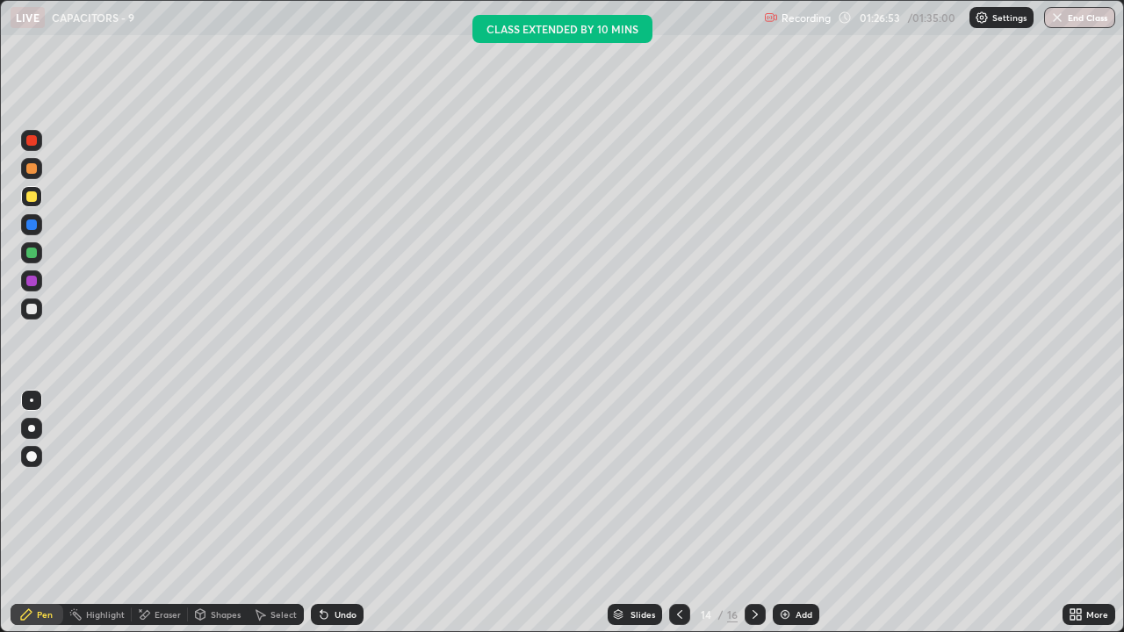
click at [1070, 15] on button "End Class" at bounding box center [1079, 17] width 71 height 21
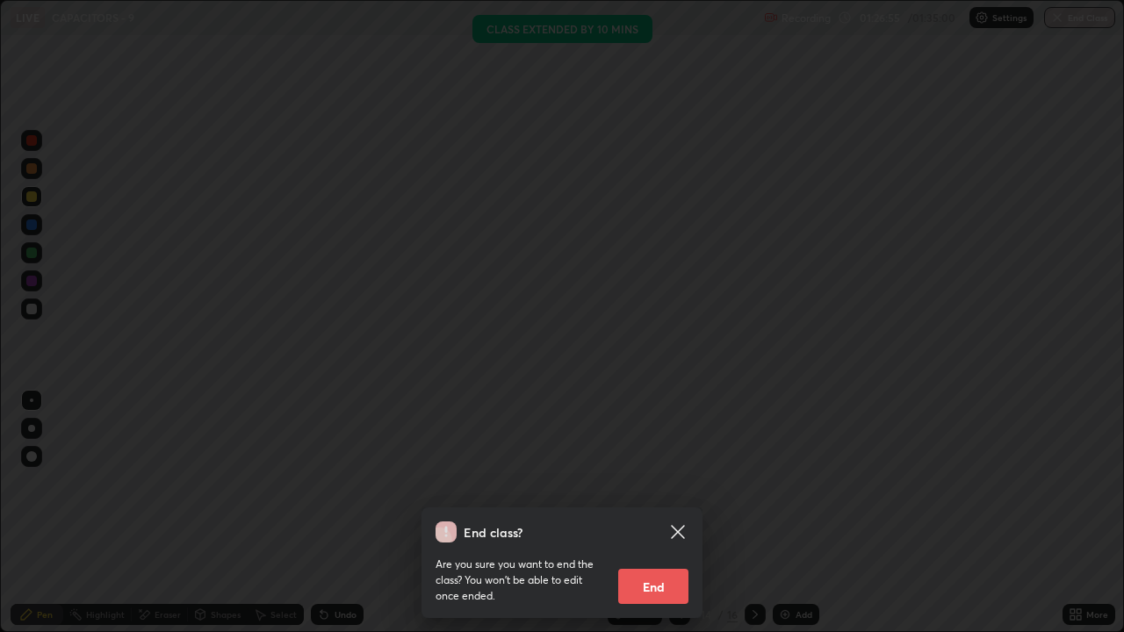
click at [657, 483] on button "End" at bounding box center [653, 586] width 70 height 35
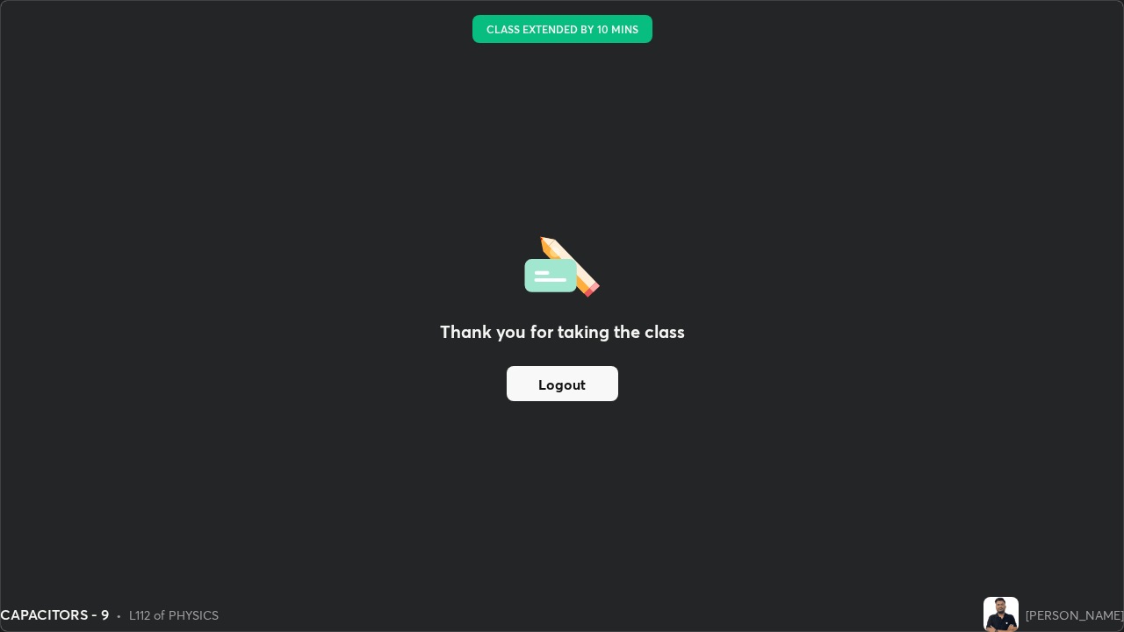
click at [594, 375] on button "Logout" at bounding box center [563, 383] width 112 height 35
click at [578, 385] on button "Logout" at bounding box center [563, 383] width 112 height 35
click at [572, 386] on button "Logout" at bounding box center [563, 383] width 112 height 35
click at [571, 390] on button "Logout" at bounding box center [563, 383] width 112 height 35
click at [531, 384] on button "Logout" at bounding box center [563, 383] width 112 height 35
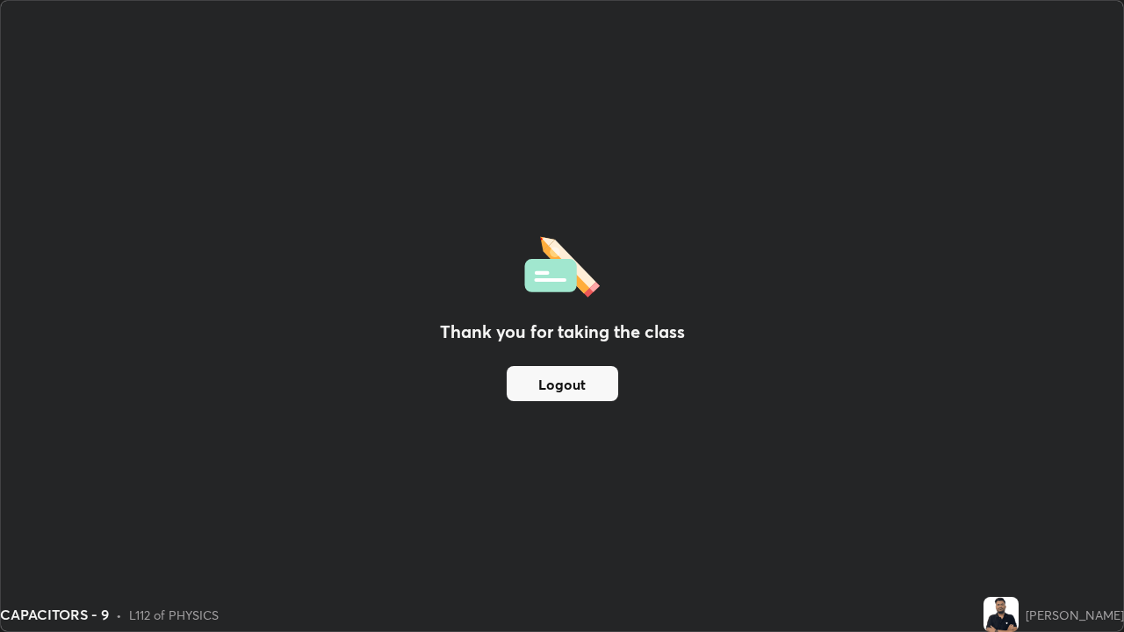
click at [986, 453] on div "Thank you for taking the class Logout" at bounding box center [562, 316] width 1123 height 631
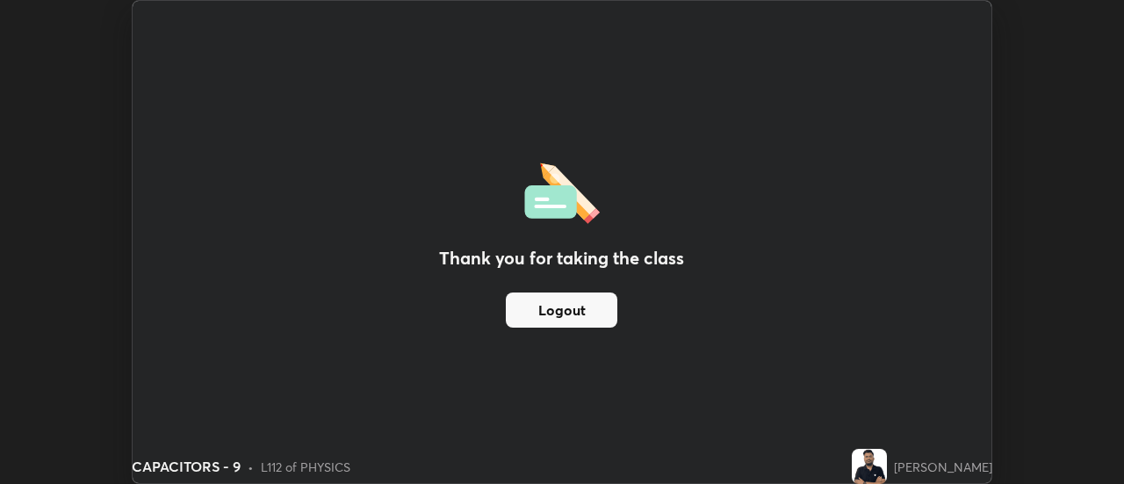
scroll to position [87356, 86716]
